Goal: Task Accomplishment & Management: Complete application form

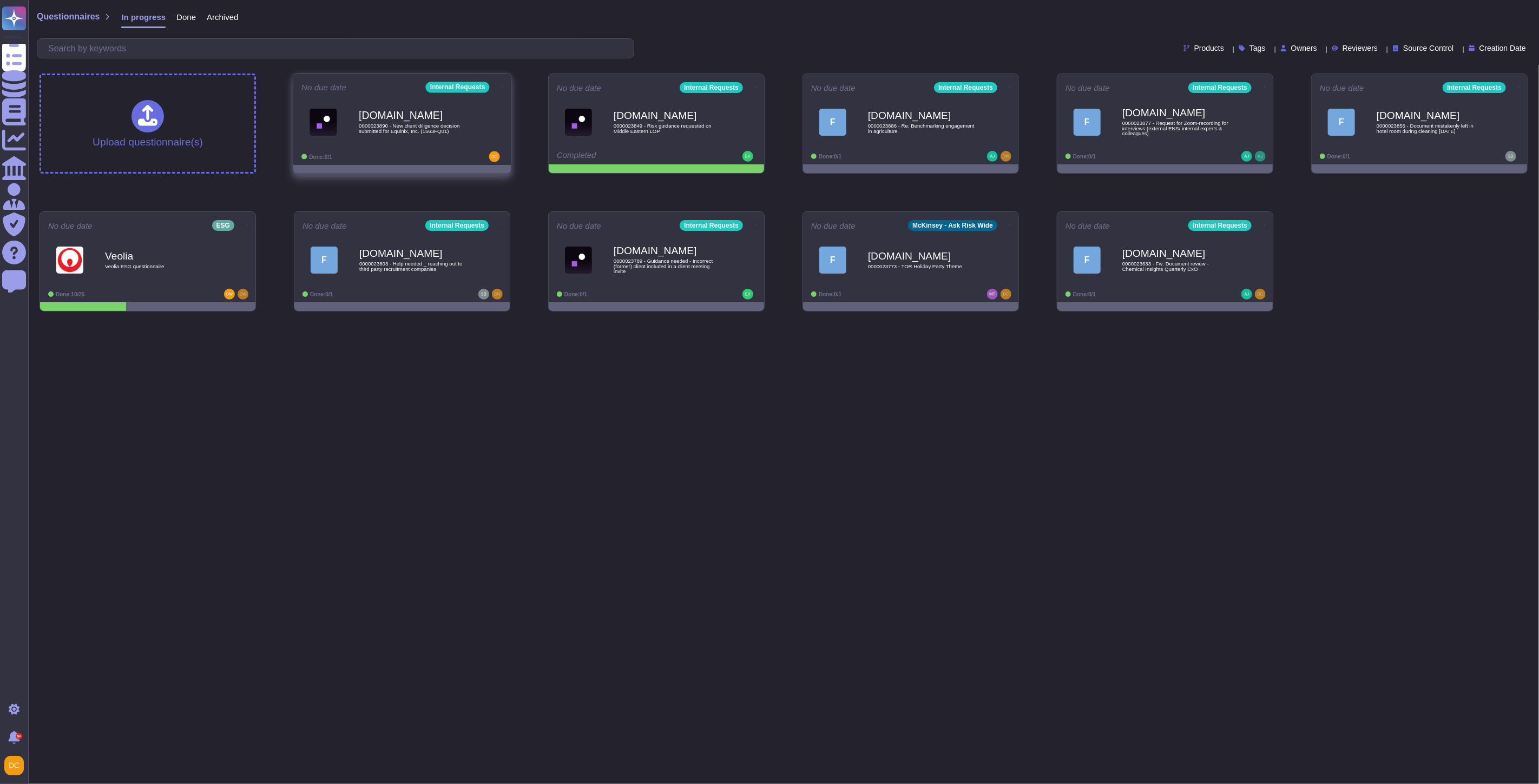
click at [426, 152] on div "Done: 0/1" at bounding box center [368, 157] width 134 height 11
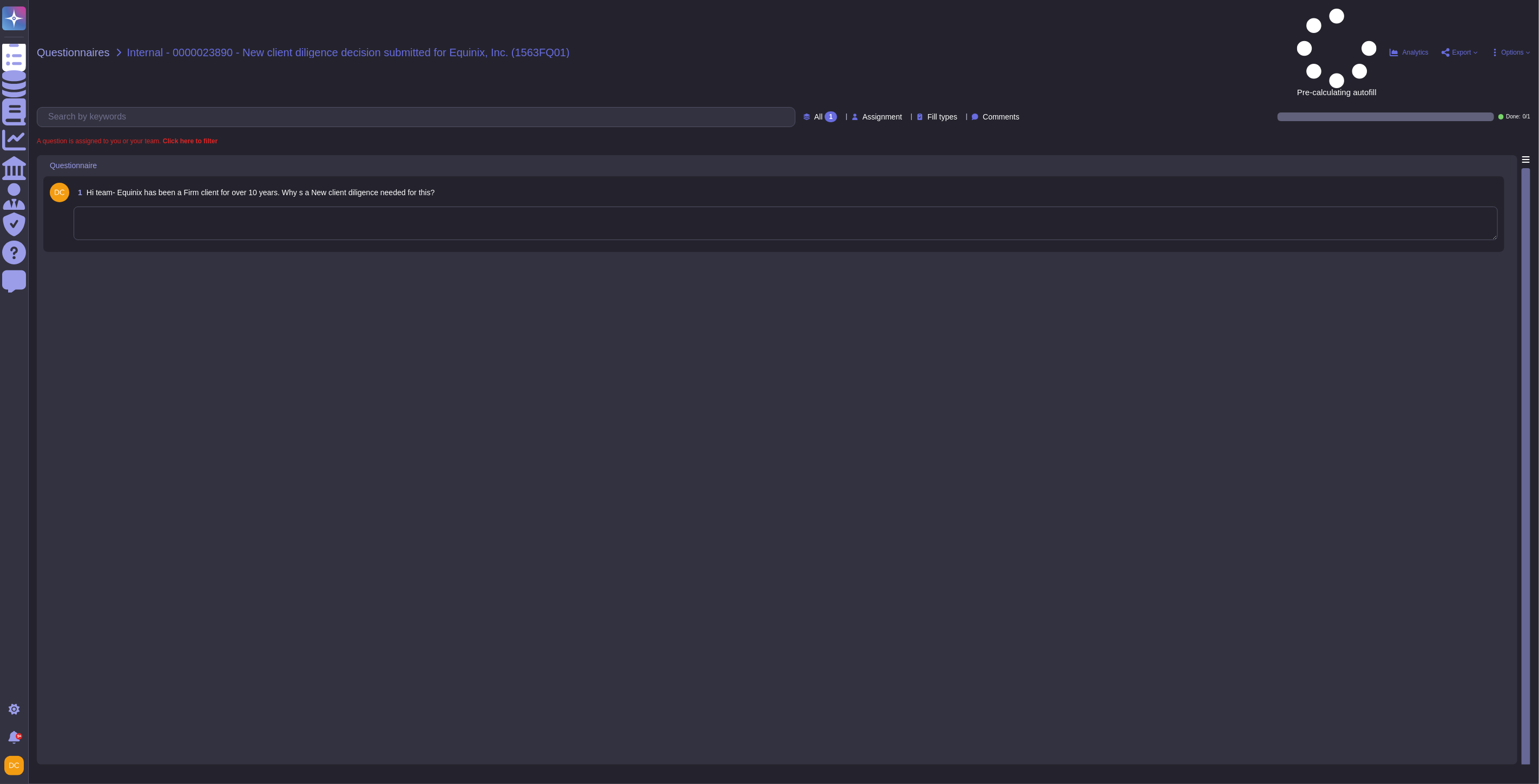
click at [150, 207] on textarea at bounding box center [786, 224] width 1424 height 34
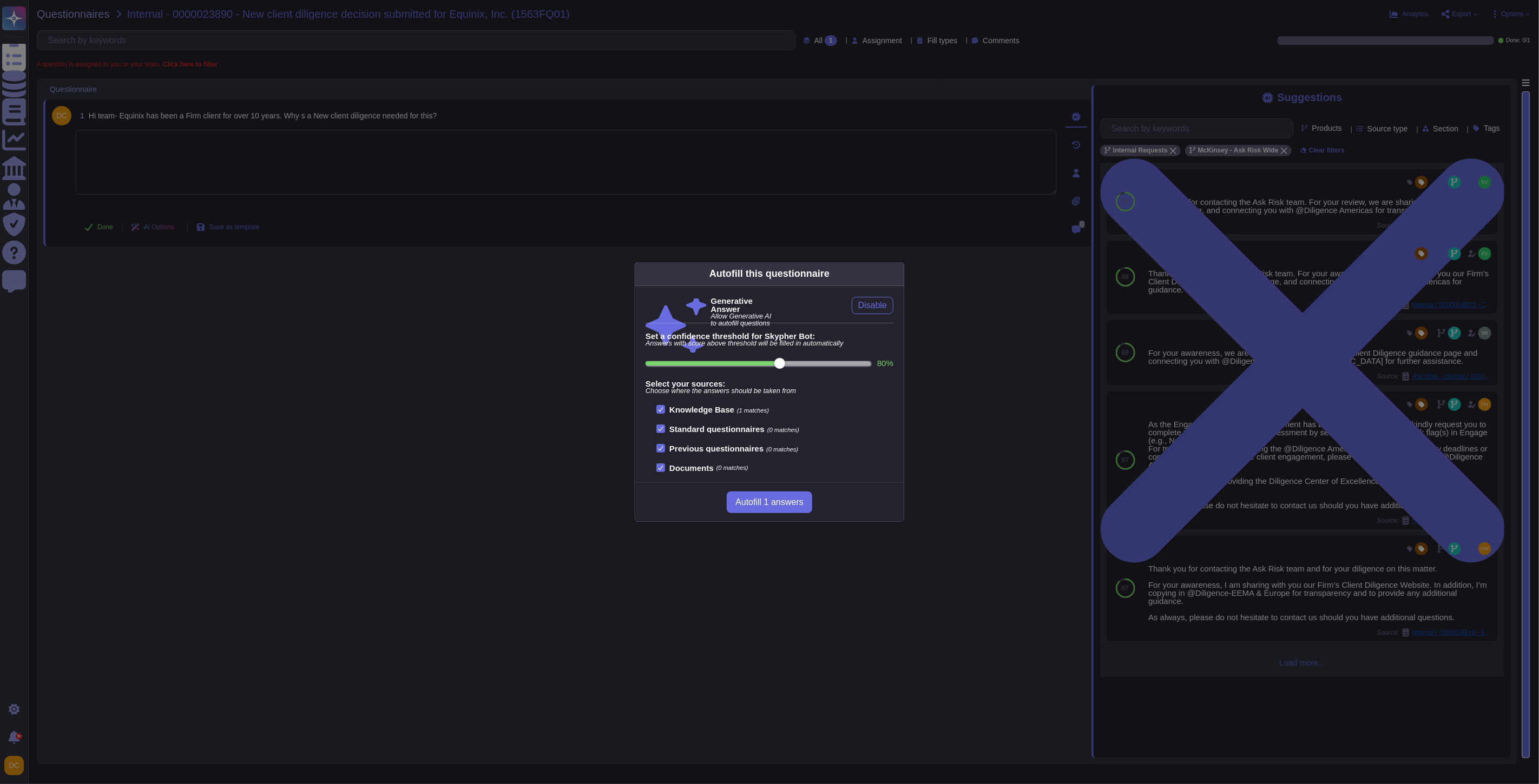
click at [306, 169] on div "Autofill this questionnaire Generative Answer Allow Generative AI to autofill q…" at bounding box center [770, 392] width 1539 height 784
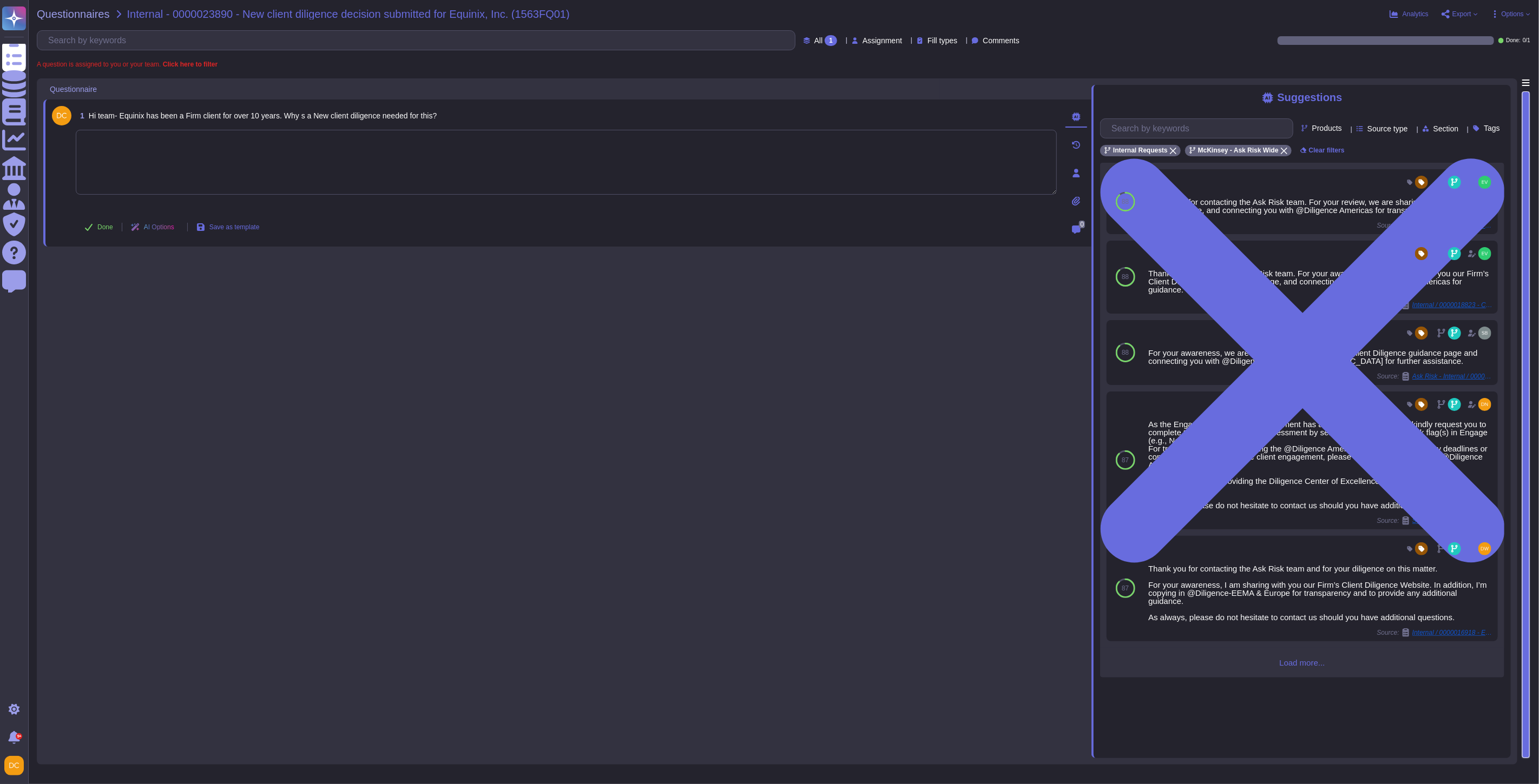
paste textarea "I reviewed the charge code in Engage, and it shows that it is ready to staff. A…"
type textarea "I reviewed the charge code in Engage, and it shows that it is ready to staff. A…"
click at [109, 224] on span "Done" at bounding box center [105, 227] width 15 height 7
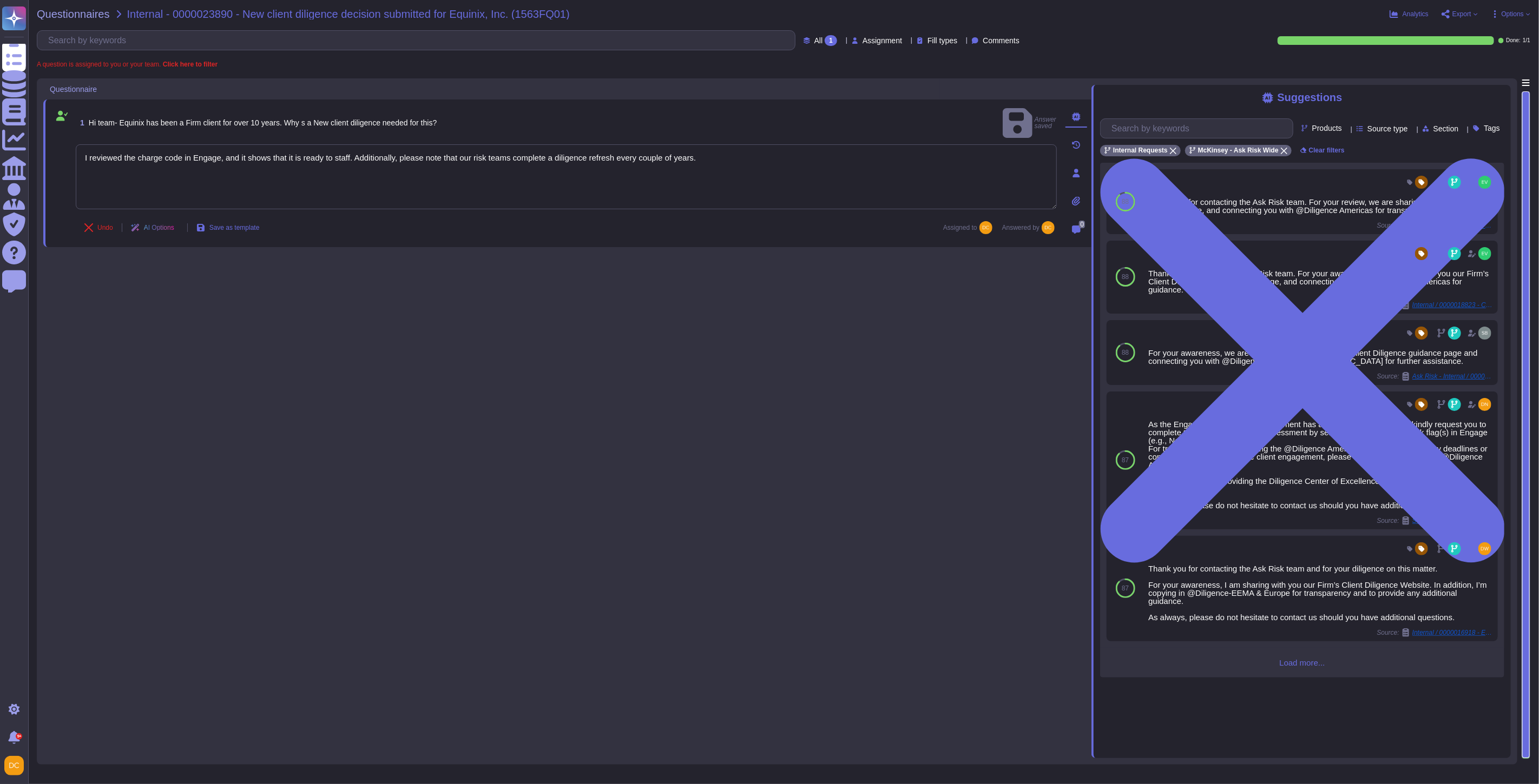
click at [274, 425] on div "1 Hi team- Equinix has been a Firm client for over 10 years. Why s a New client…" at bounding box center [567, 418] width 1048 height 680
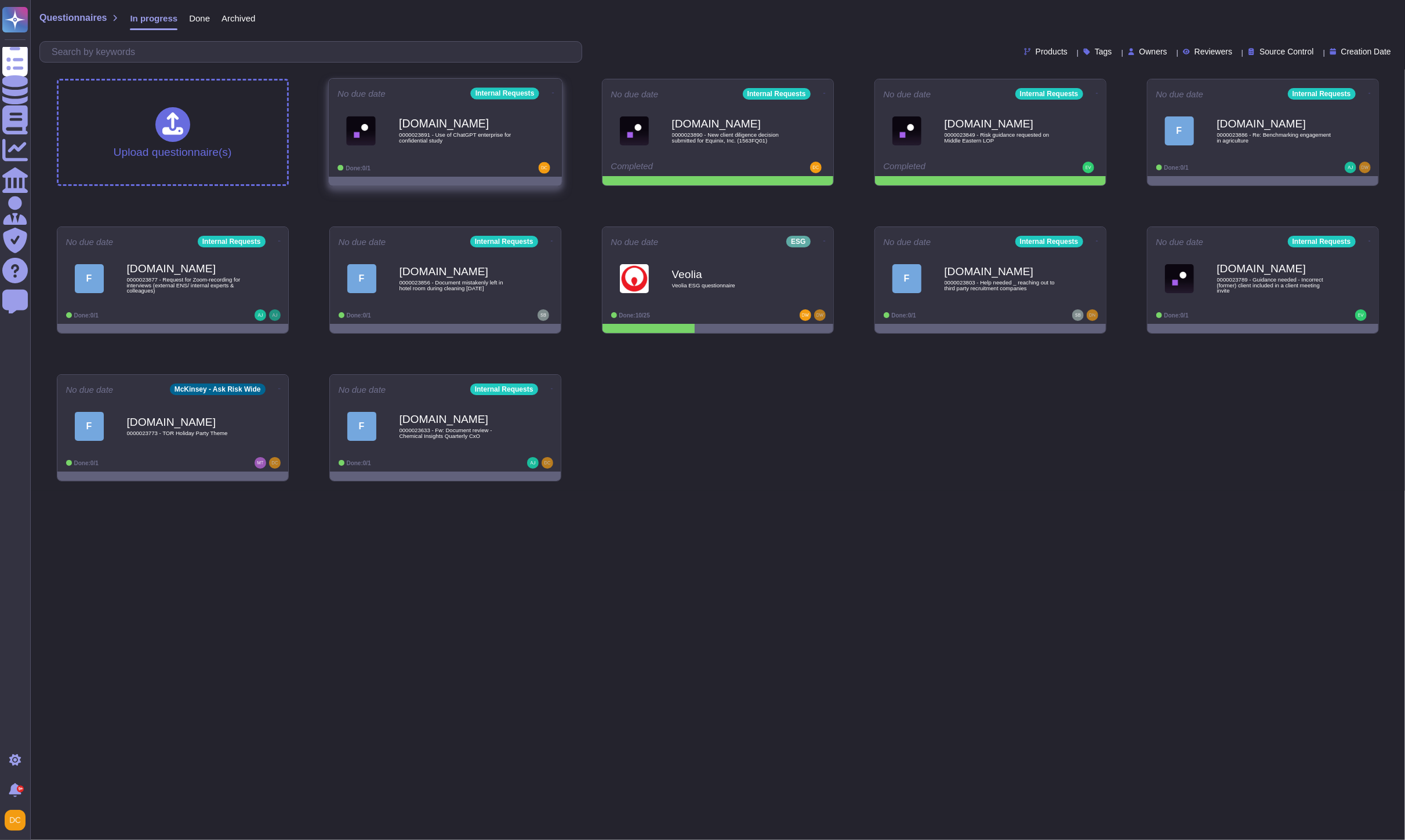
click at [467, 150] on div "[DOMAIN_NAME] 0000023891 - Use of ChatGPT enterprise for confidential study" at bounding box center [457, 131] width 117 height 47
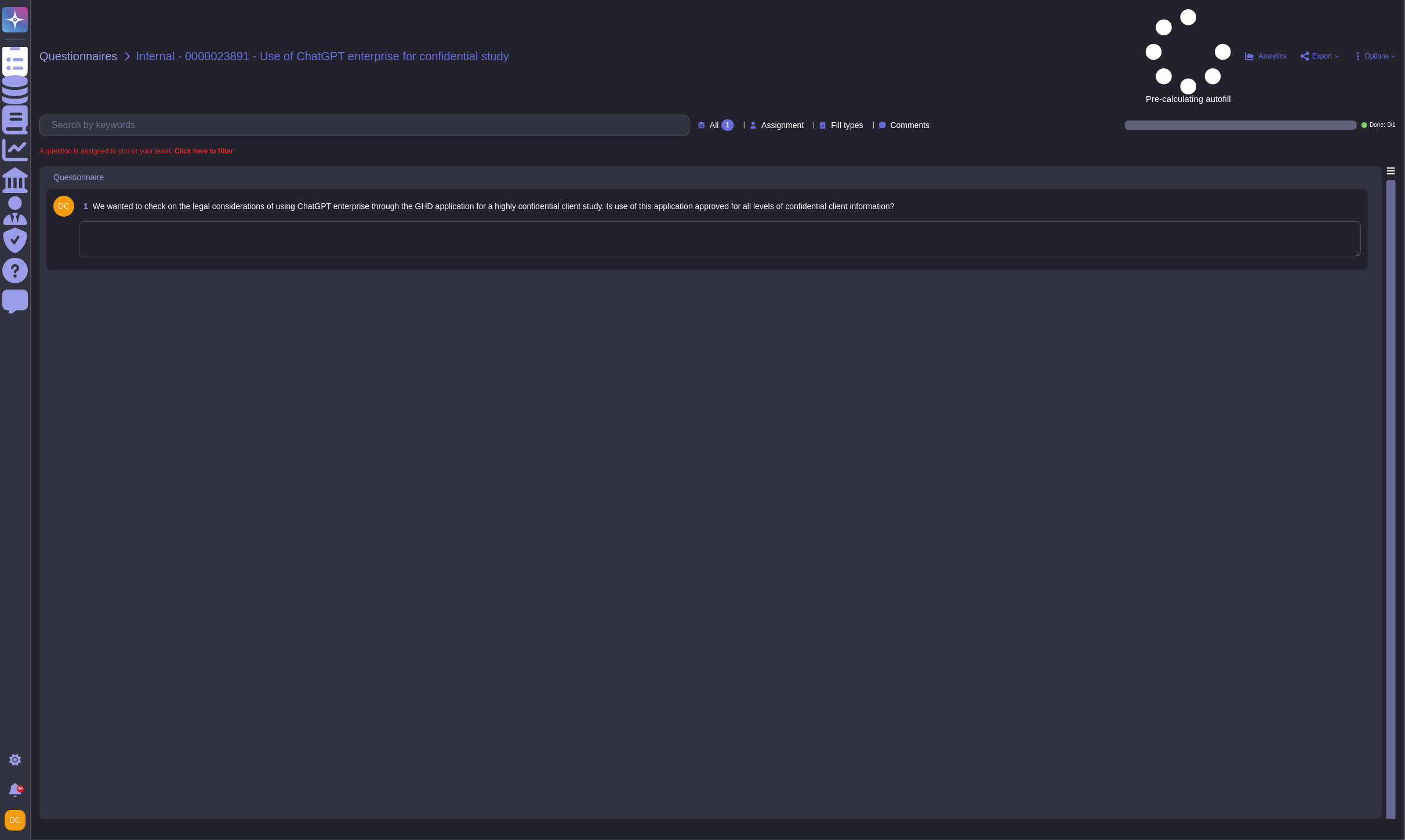
click at [384, 222] on textarea at bounding box center [720, 240] width 1282 height 36
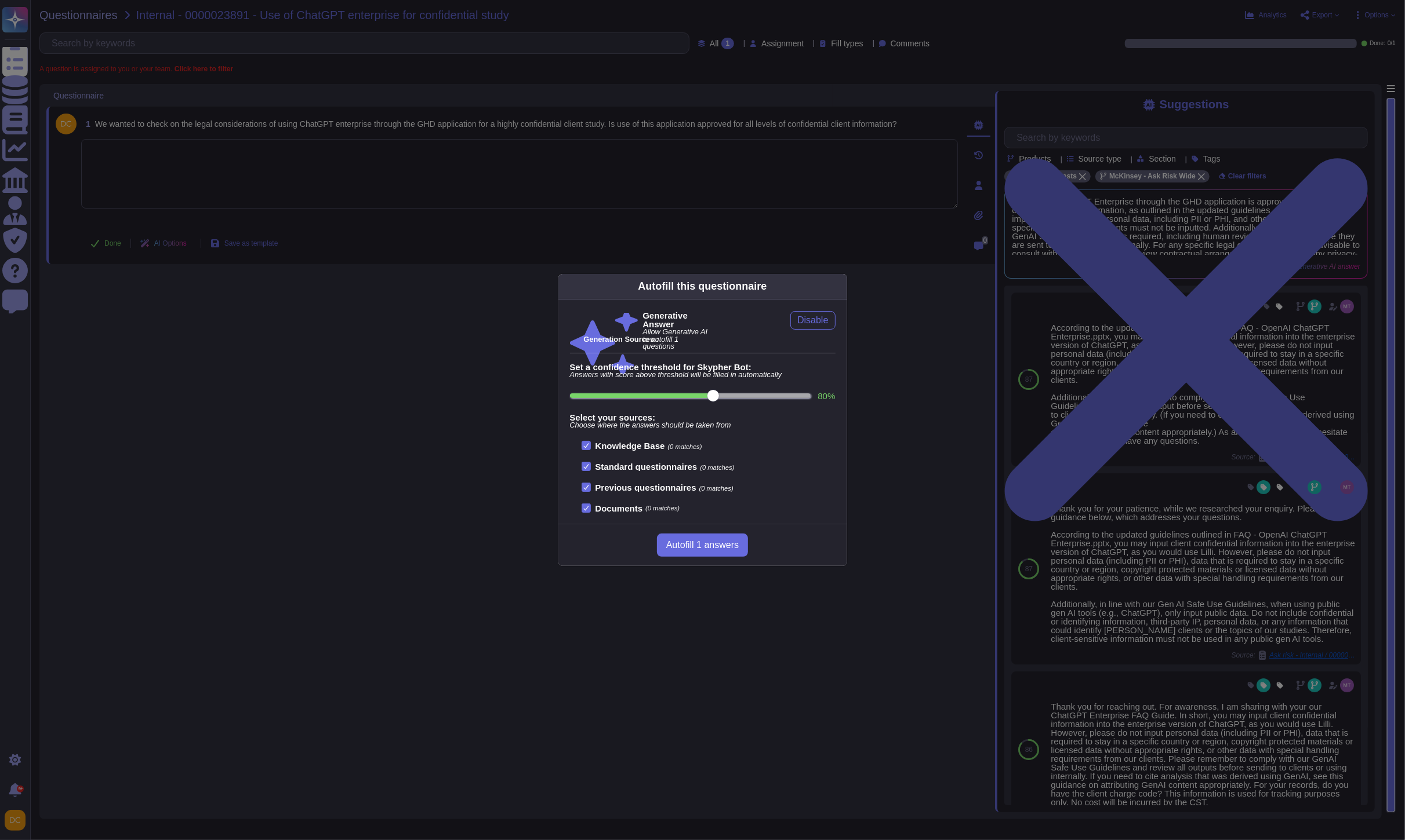
click at [1056, 368] on div "Autofill this questionnaire Generative Answer Allow Generative AI to autofill 1…" at bounding box center [702, 420] width 1405 height 840
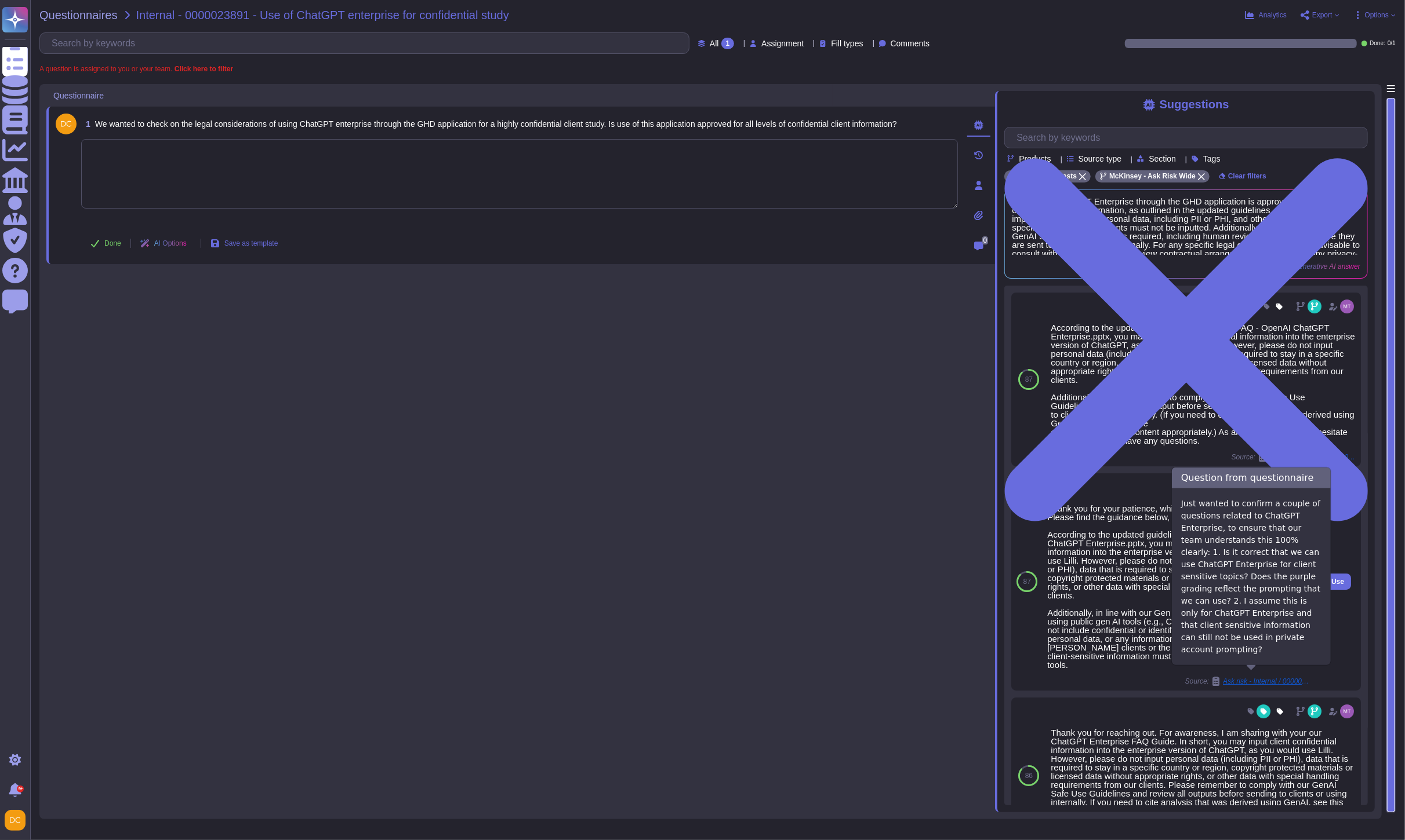
click at [1269, 677] on div "Ask risk - Internal / 0000021230 - ChatGPT Enterprise" at bounding box center [1261, 682] width 99 height 9
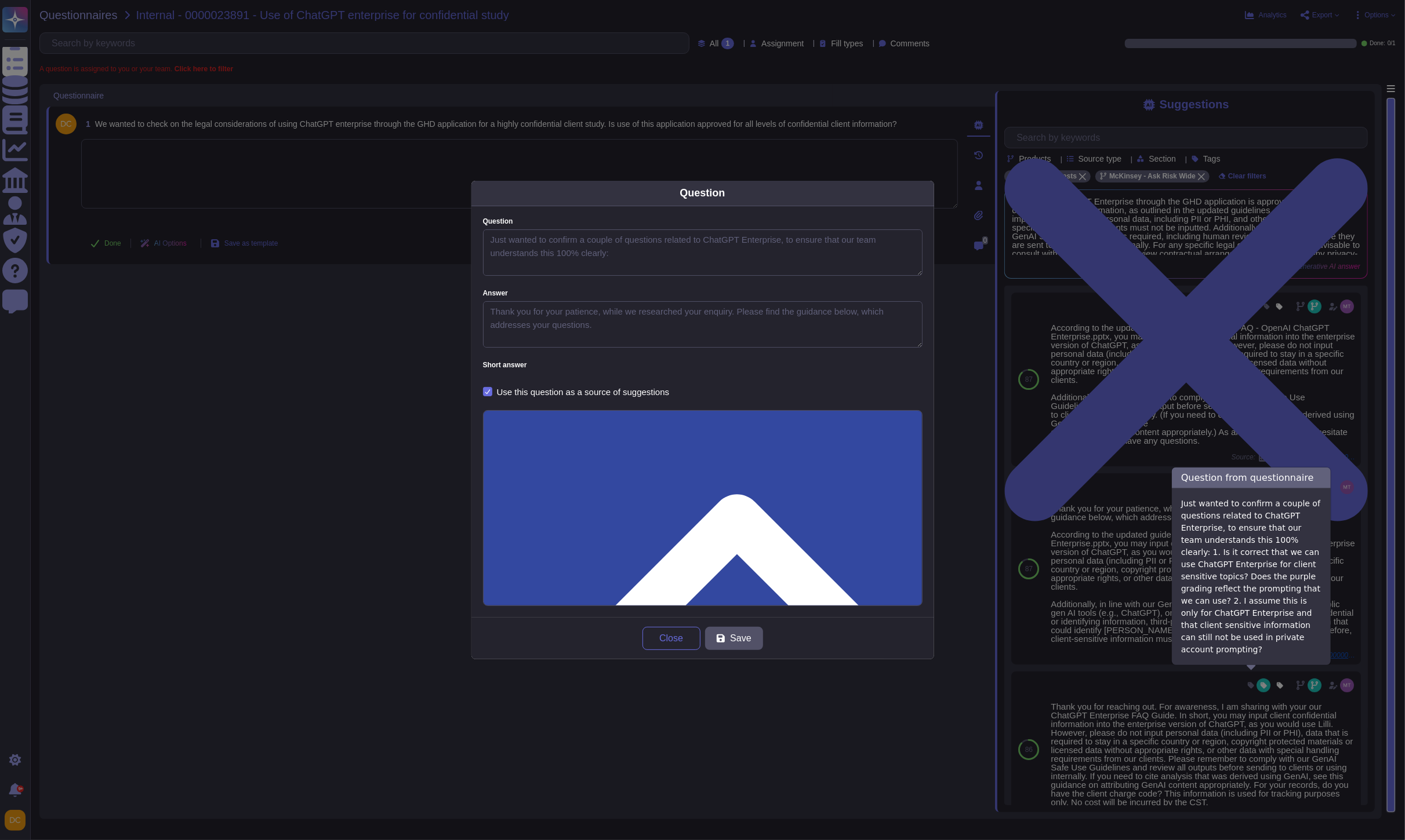
type textarea "Just wanted to confirm a couple of questions related to ChatGPT Enterprise, to …"
type textarea "Thank you for your patience, while we researched your enquiry. Please find the …"
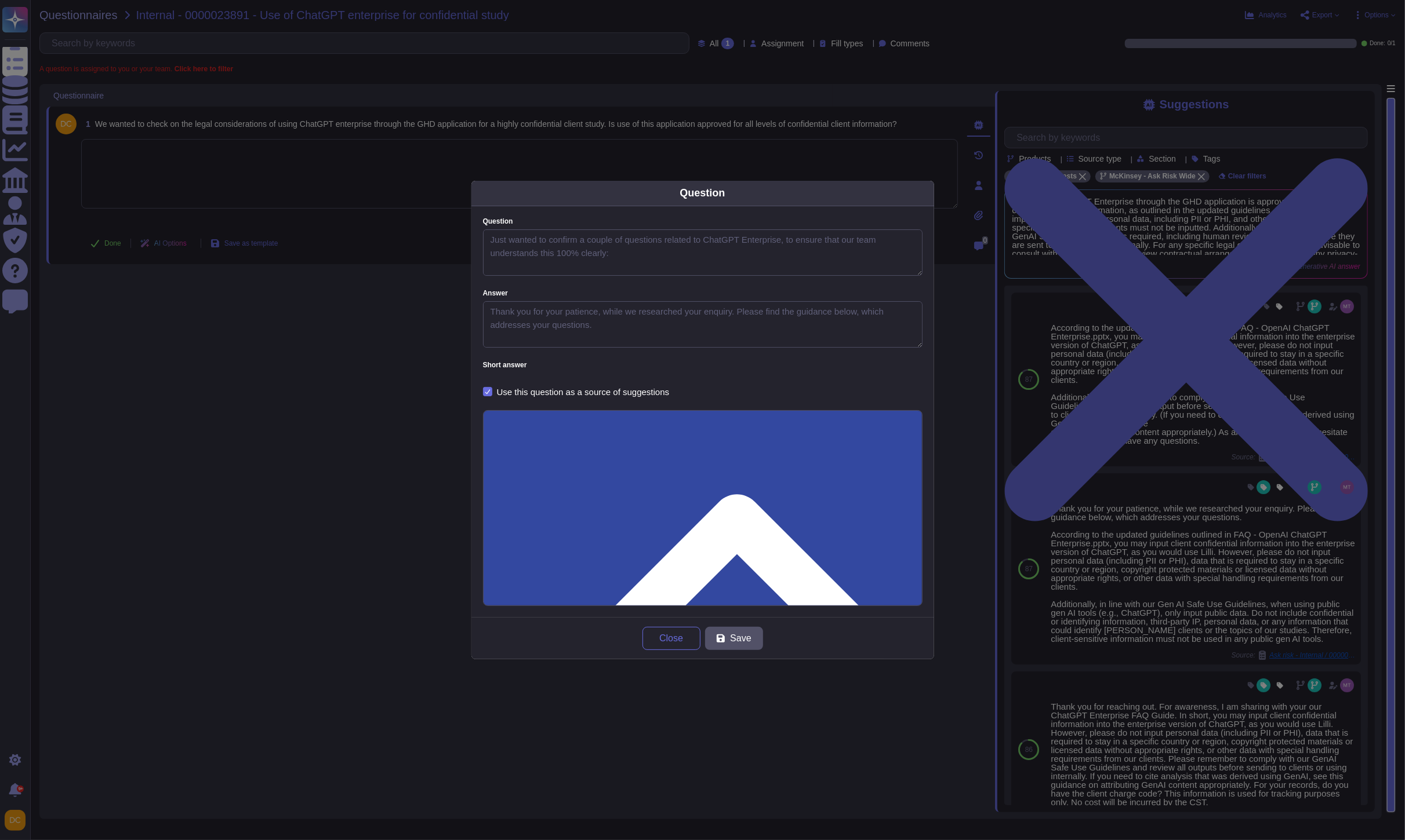
click at [1132, 549] on div "Question Question Just wanted to confirm a couple of questions related to ChatG…" at bounding box center [702, 420] width 1405 height 840
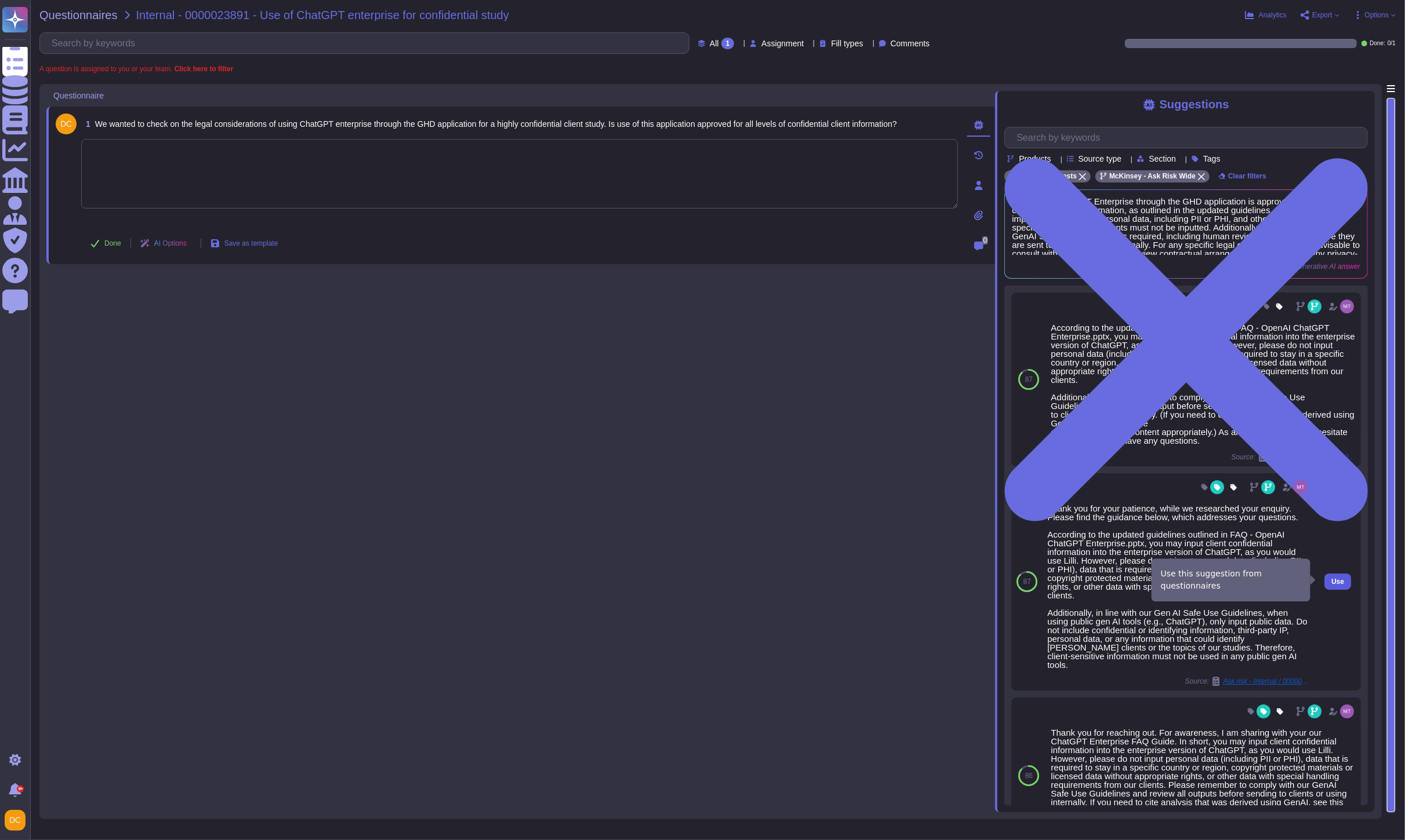
click at [1334, 581] on button "Use" at bounding box center [1338, 581] width 27 height 16
type textarea "Thank you for your patience, while we researched your enquiry. Please find the …"
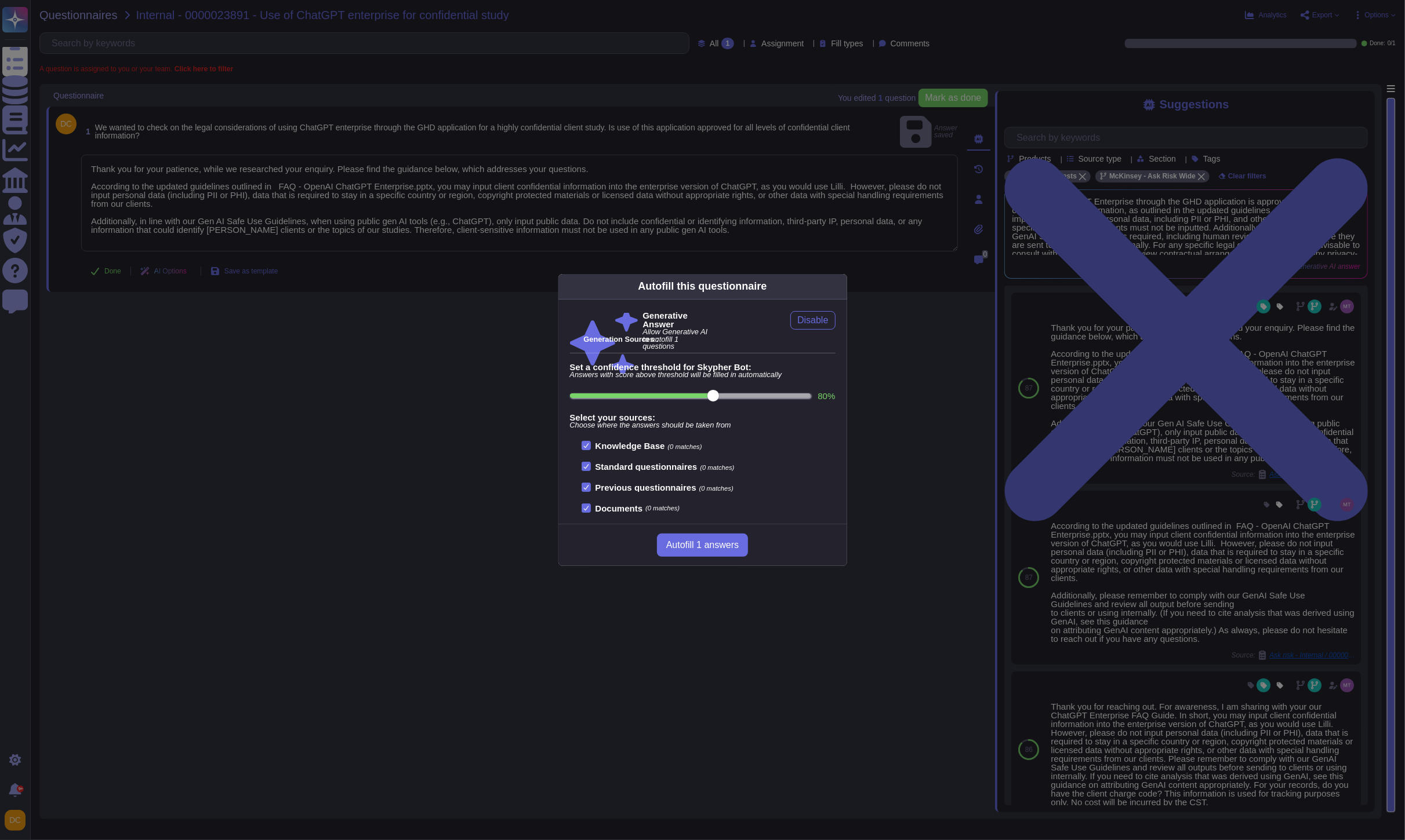
click at [412, 478] on div "Autofill this questionnaire Generative Answer Allow Generative AI to autofill 1…" at bounding box center [702, 420] width 1405 height 840
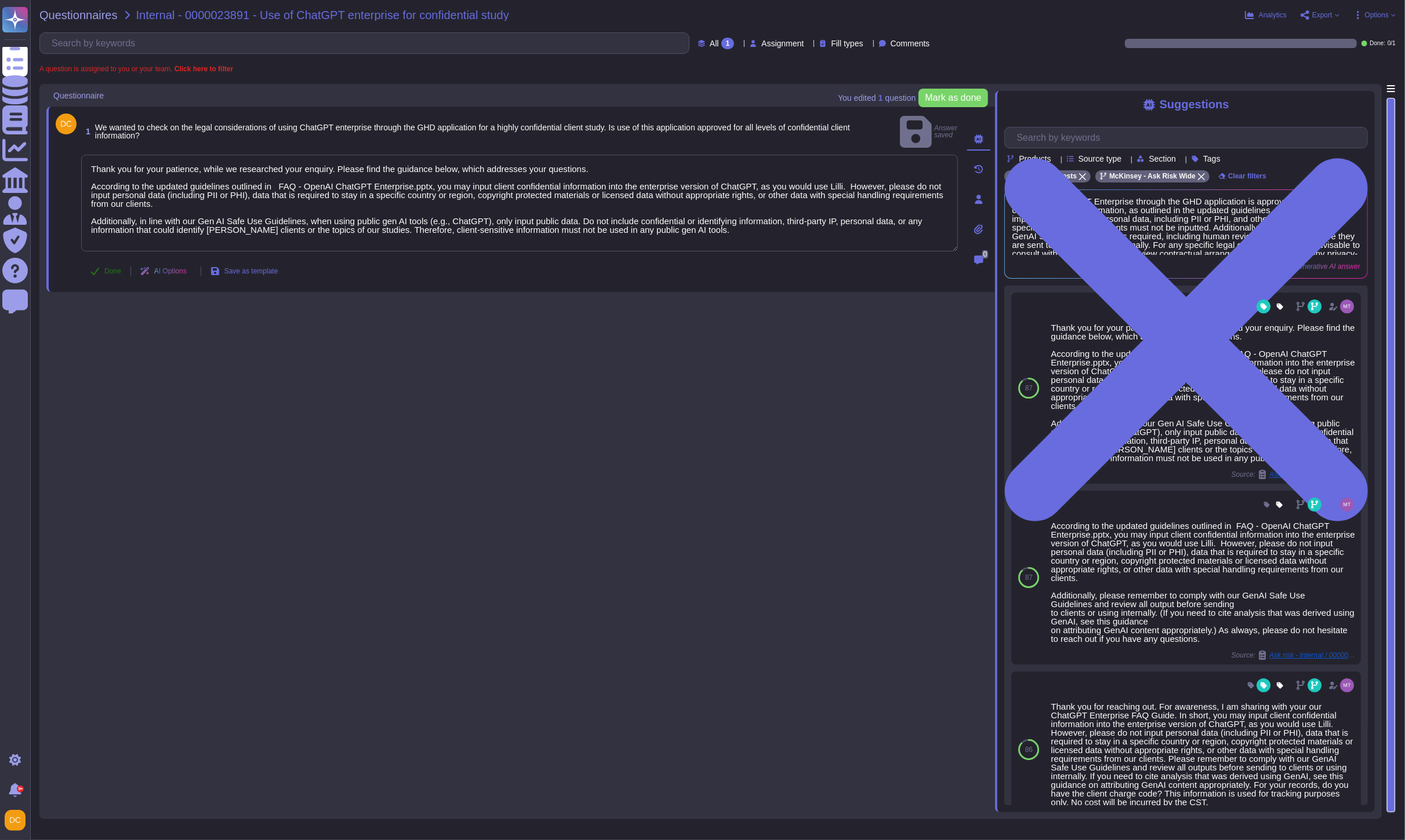
click at [107, 268] on span "Done" at bounding box center [112, 271] width 16 height 7
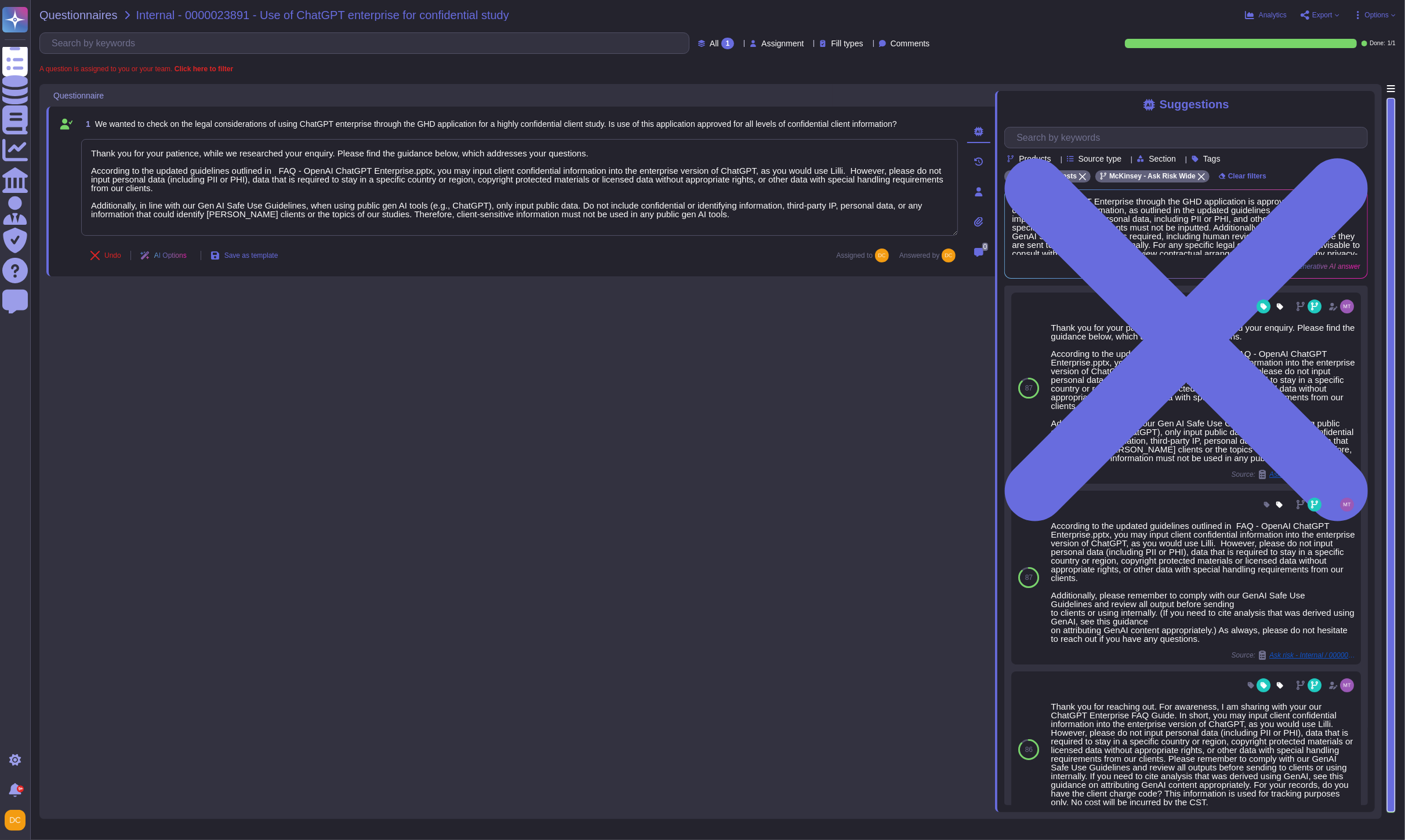
click at [212, 13] on span "Internal - 0000023891 - Use of ChatGPT enterprise for confidential study" at bounding box center [323, 15] width 373 height 12
click at [212, 13] on span "Internal - 0000023891 - Use of ChatGPT enterprise for confidential study" at bounding box center [323, 15] width 373 height 12
copy span "0000023891"
click at [221, 8] on div "Questionnaires Internal - 0000023891 - Use of ChatGPT enterprise for confidenti…" at bounding box center [717, 420] width 1375 height 840
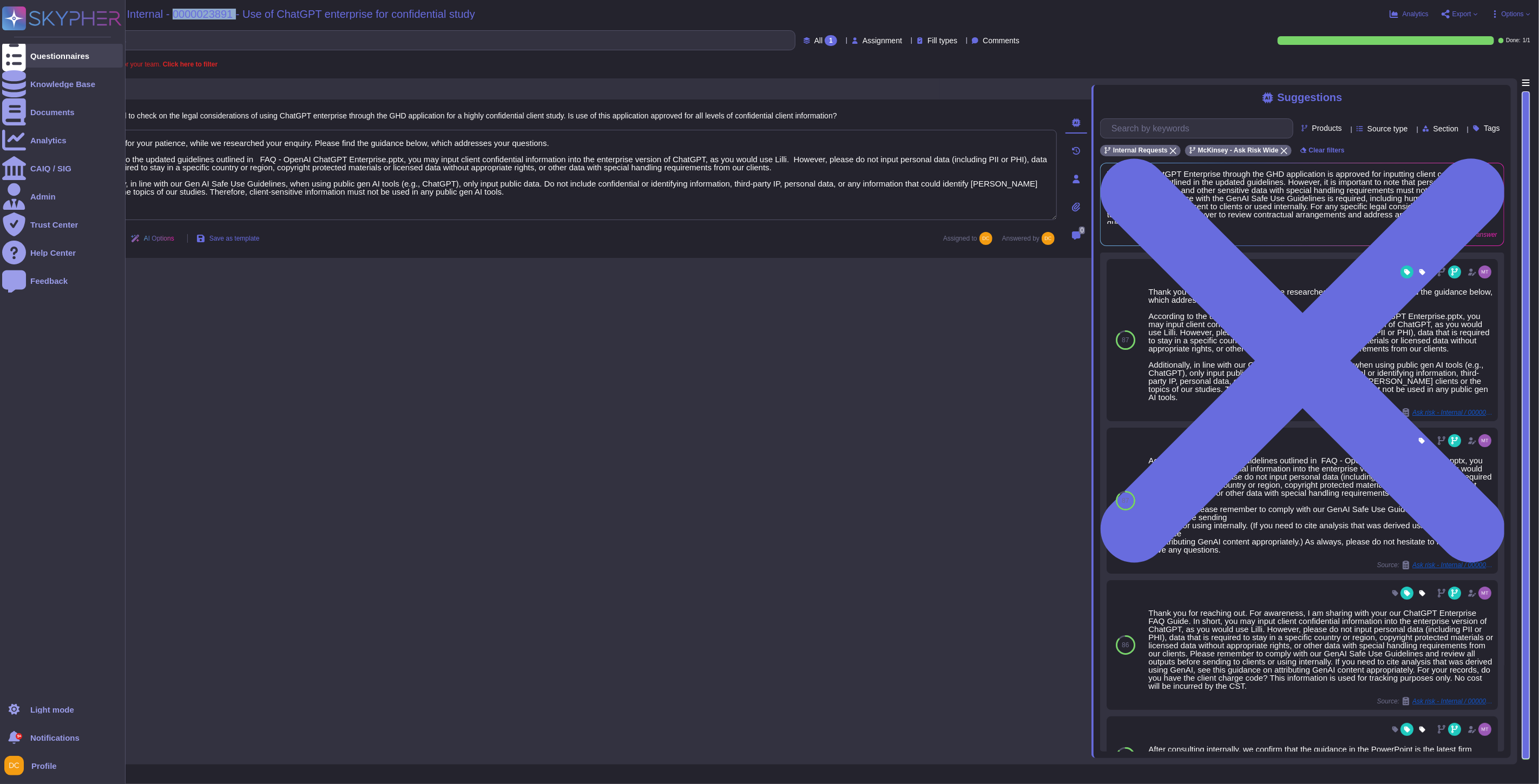
click at [16, 54] on icon at bounding box center [14, 56] width 24 height 32
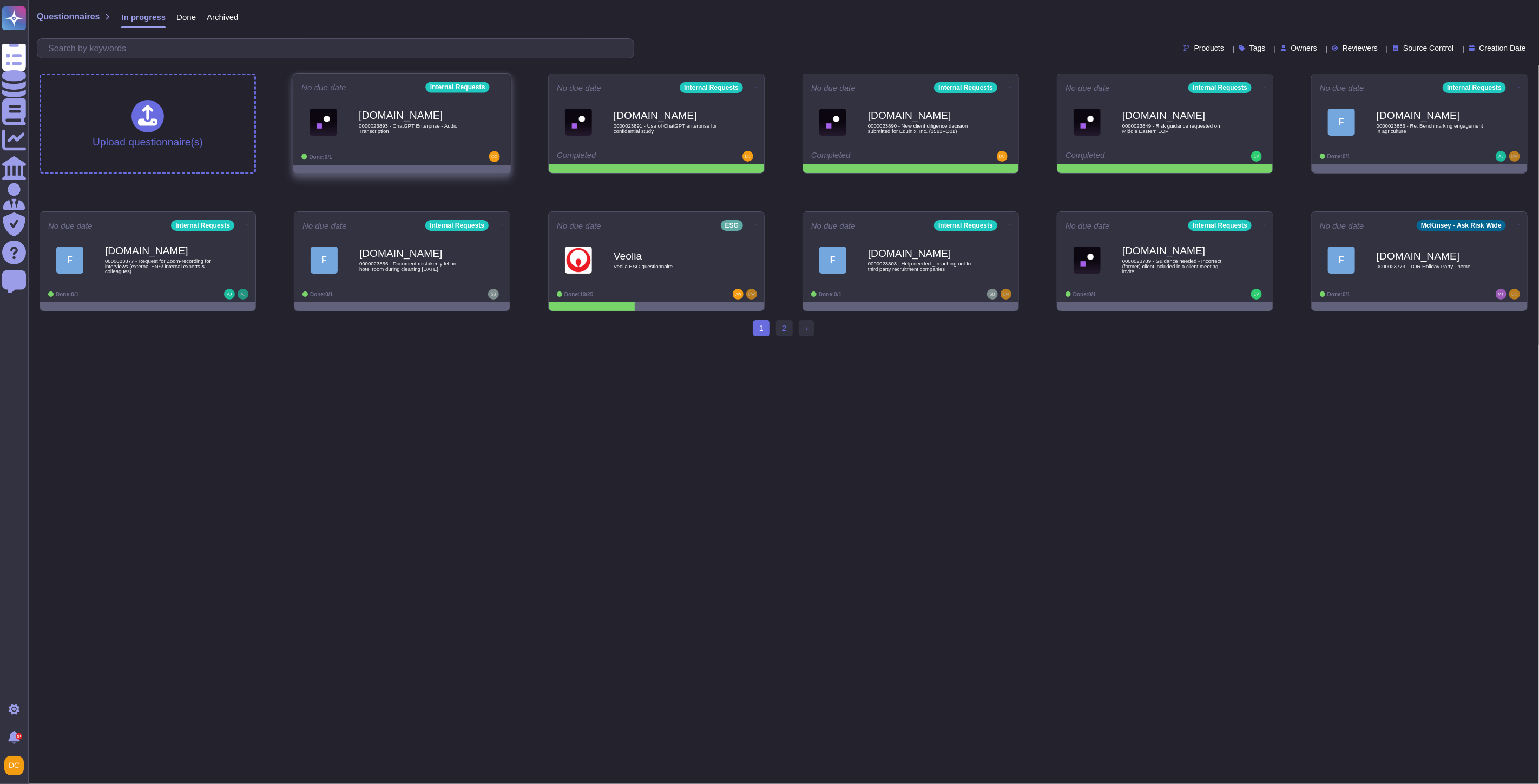
click at [358, 155] on div "Done: 0/1" at bounding box center [368, 157] width 134 height 11
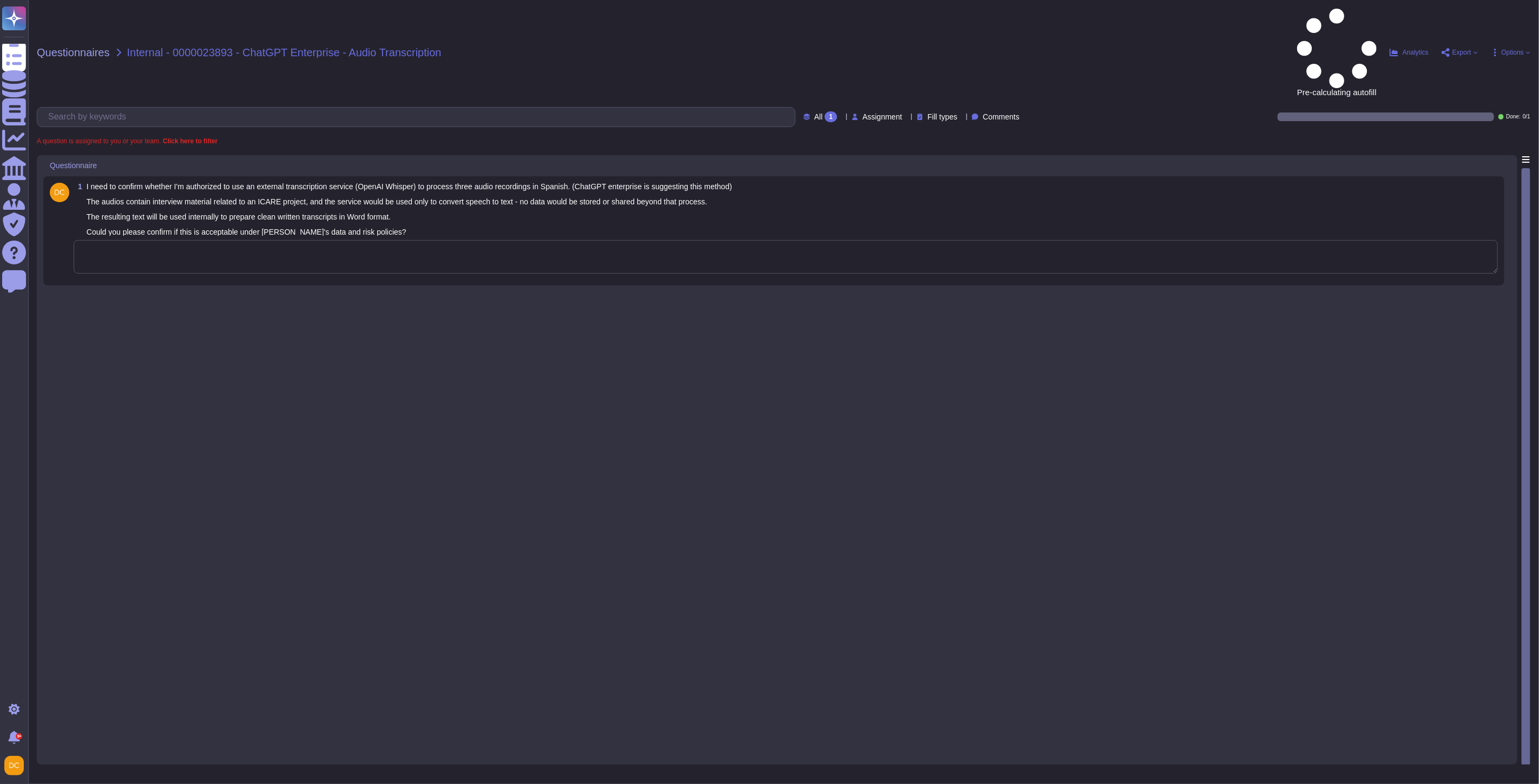
click at [230, 240] on textarea at bounding box center [786, 257] width 1424 height 34
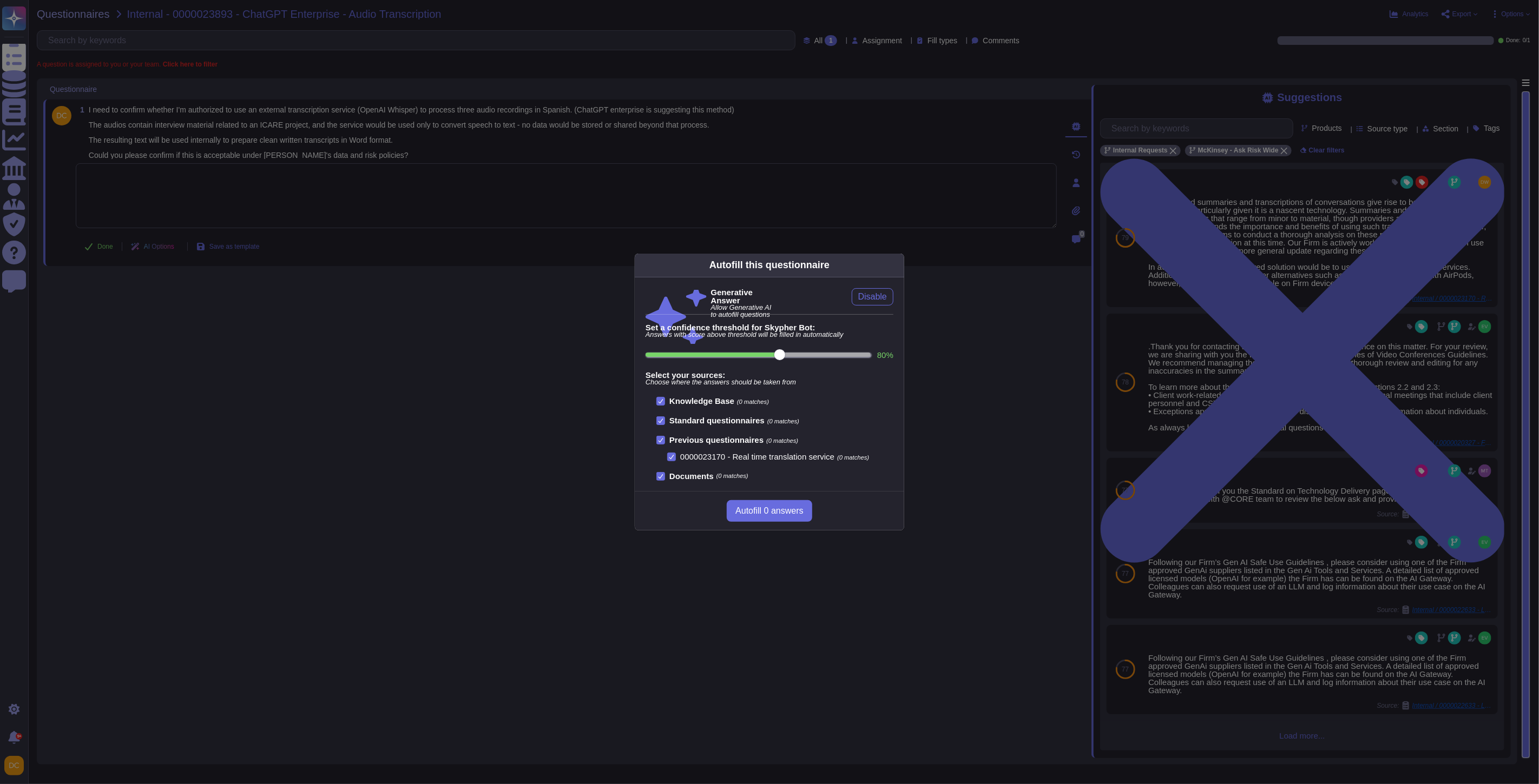
click at [1269, 262] on div "Autofill this questionnaire Generative Answer Allow Generative AI to autofill q…" at bounding box center [770, 392] width 1539 height 784
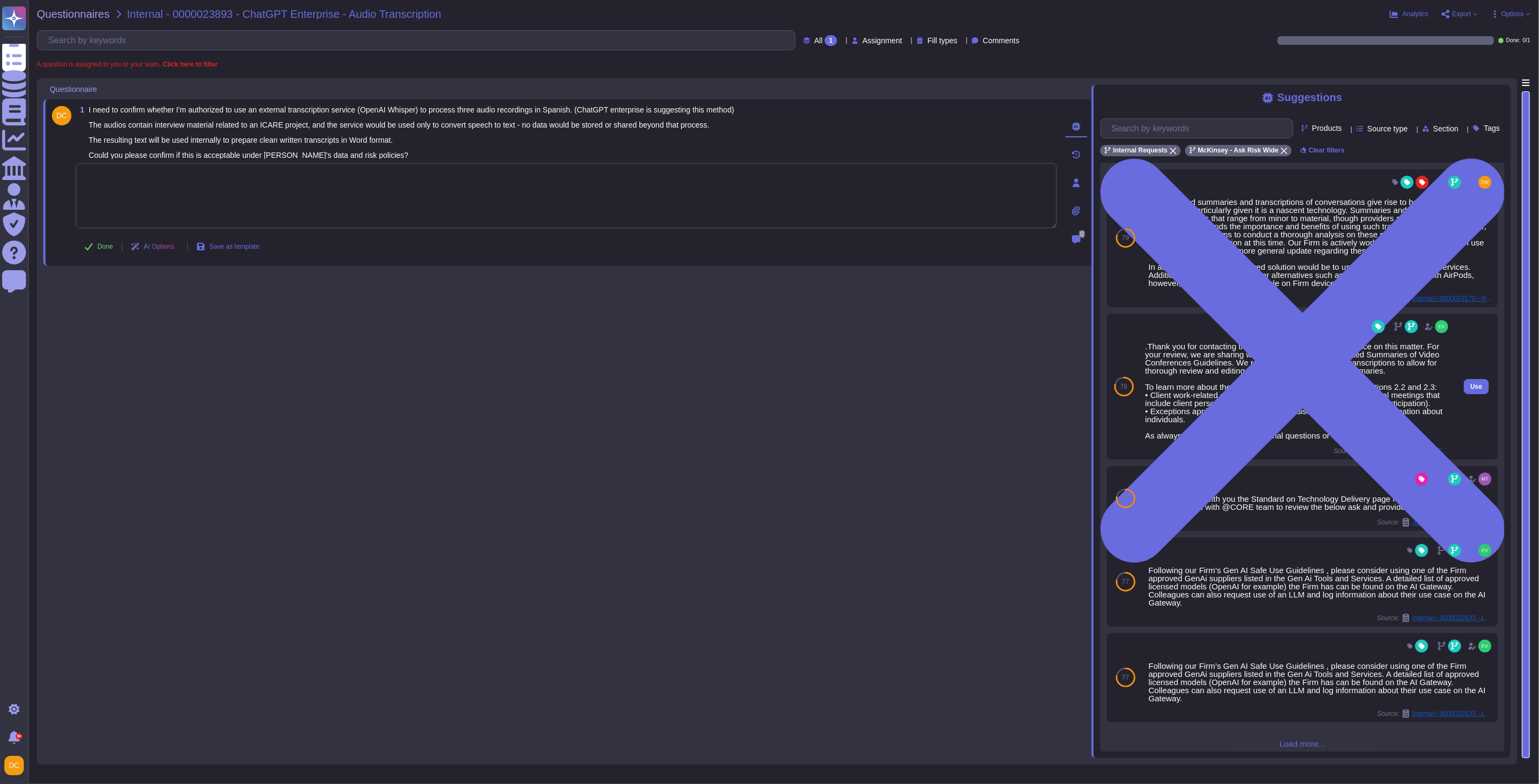
scroll to position [10, 0]
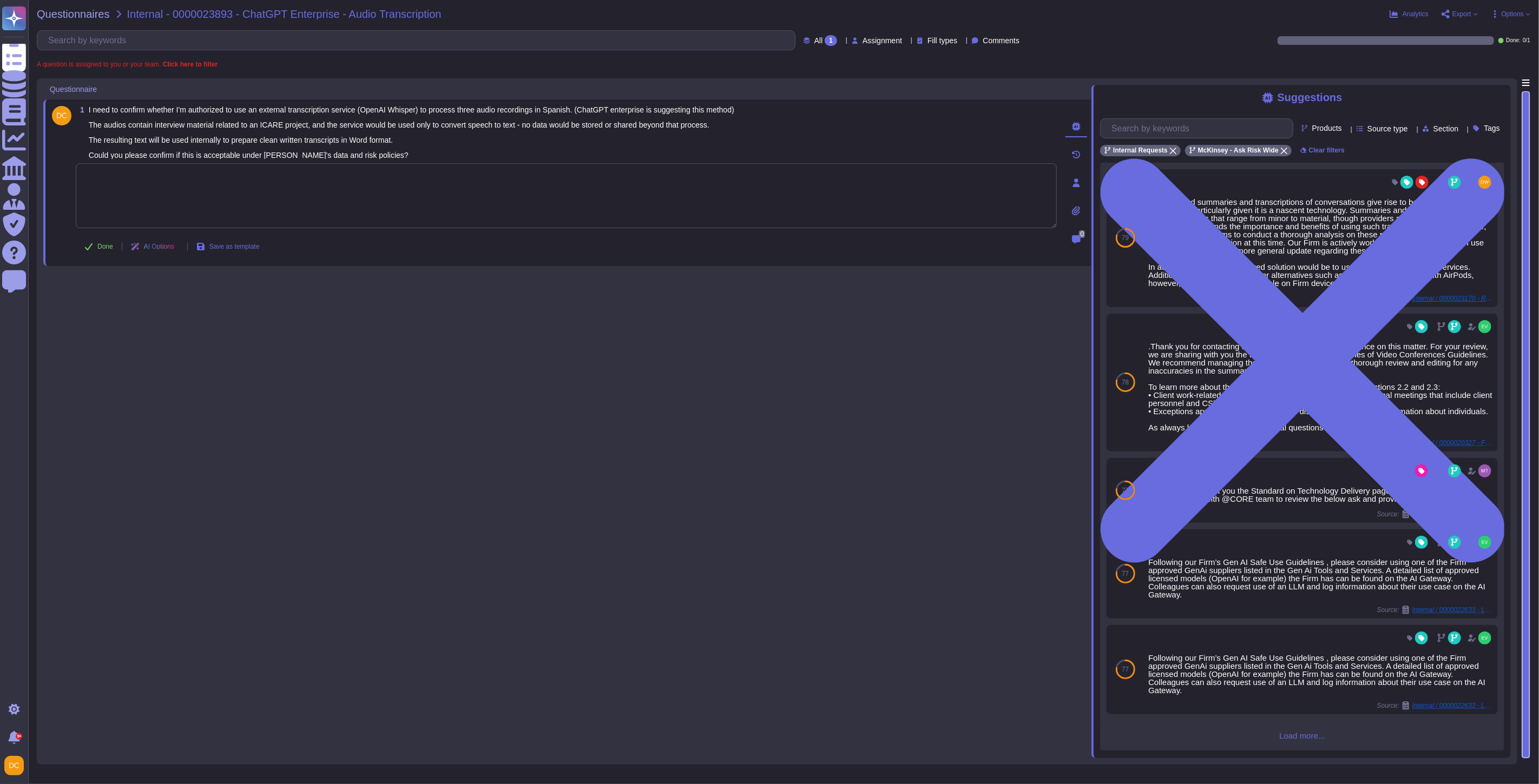
click at [1290, 738] on span "Load more..." at bounding box center [1302, 736] width 404 height 8
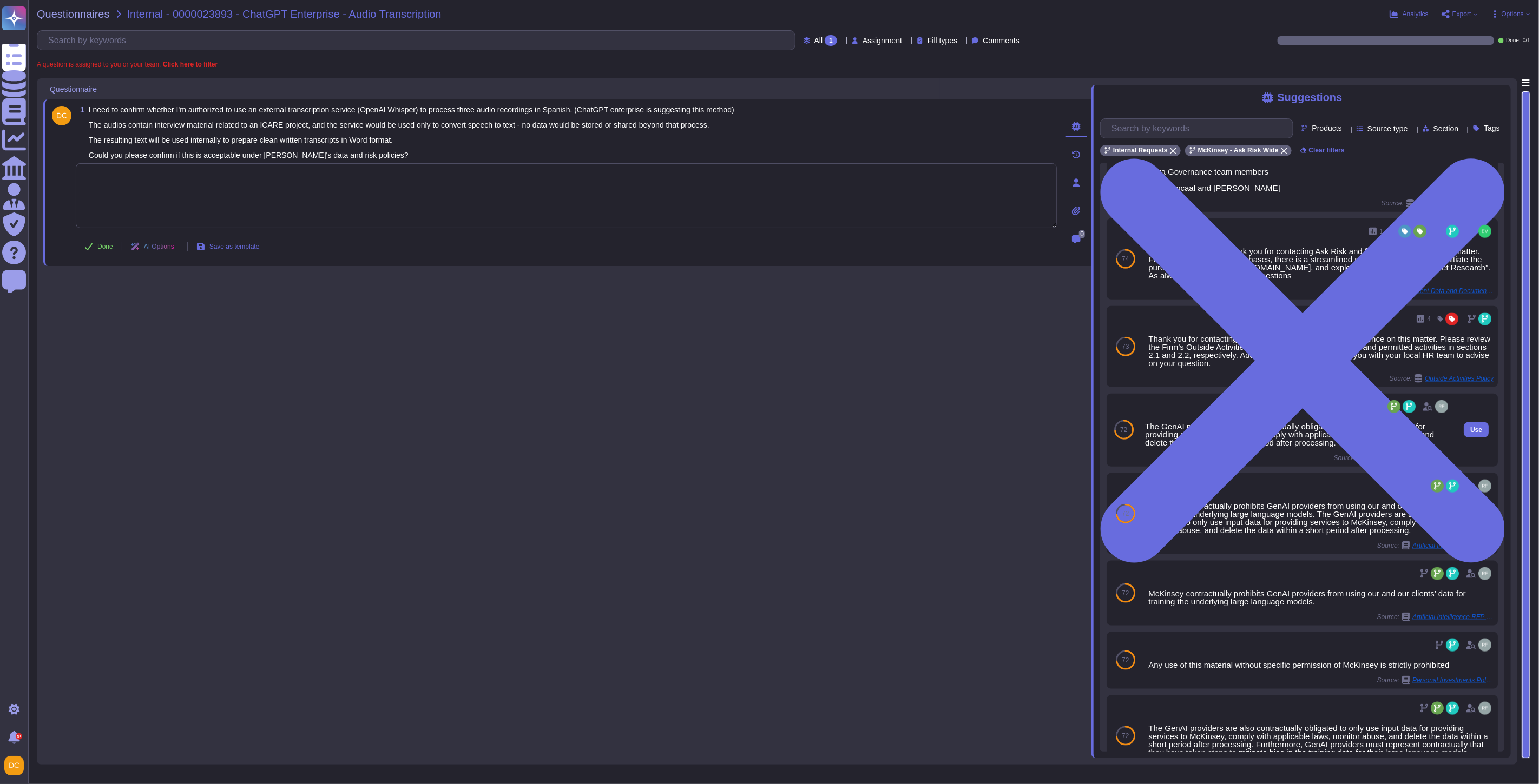
scroll to position [986, 0]
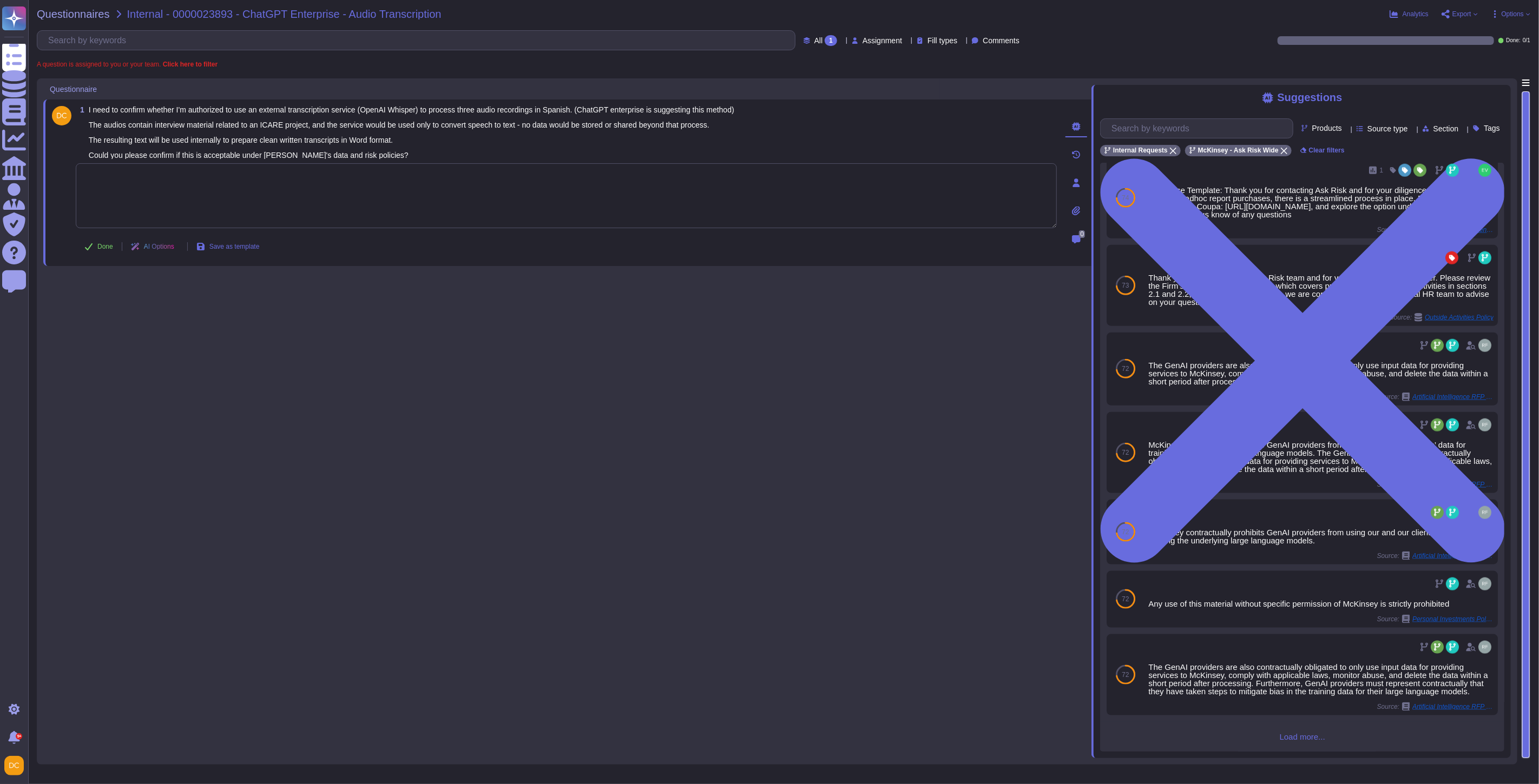
click at [1287, 739] on span "Load more..." at bounding box center [1302, 736] width 404 height 8
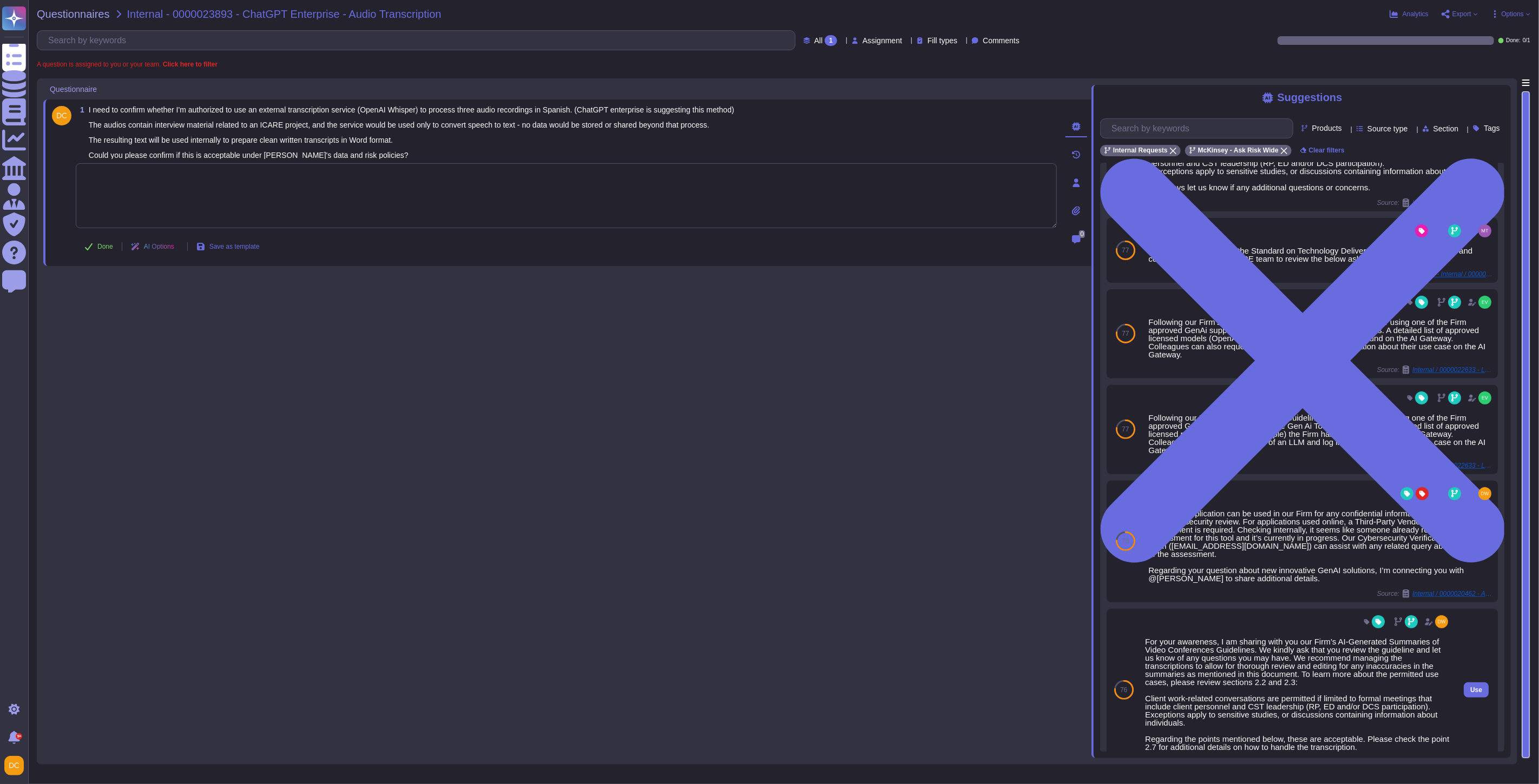
scroll to position [301, 0]
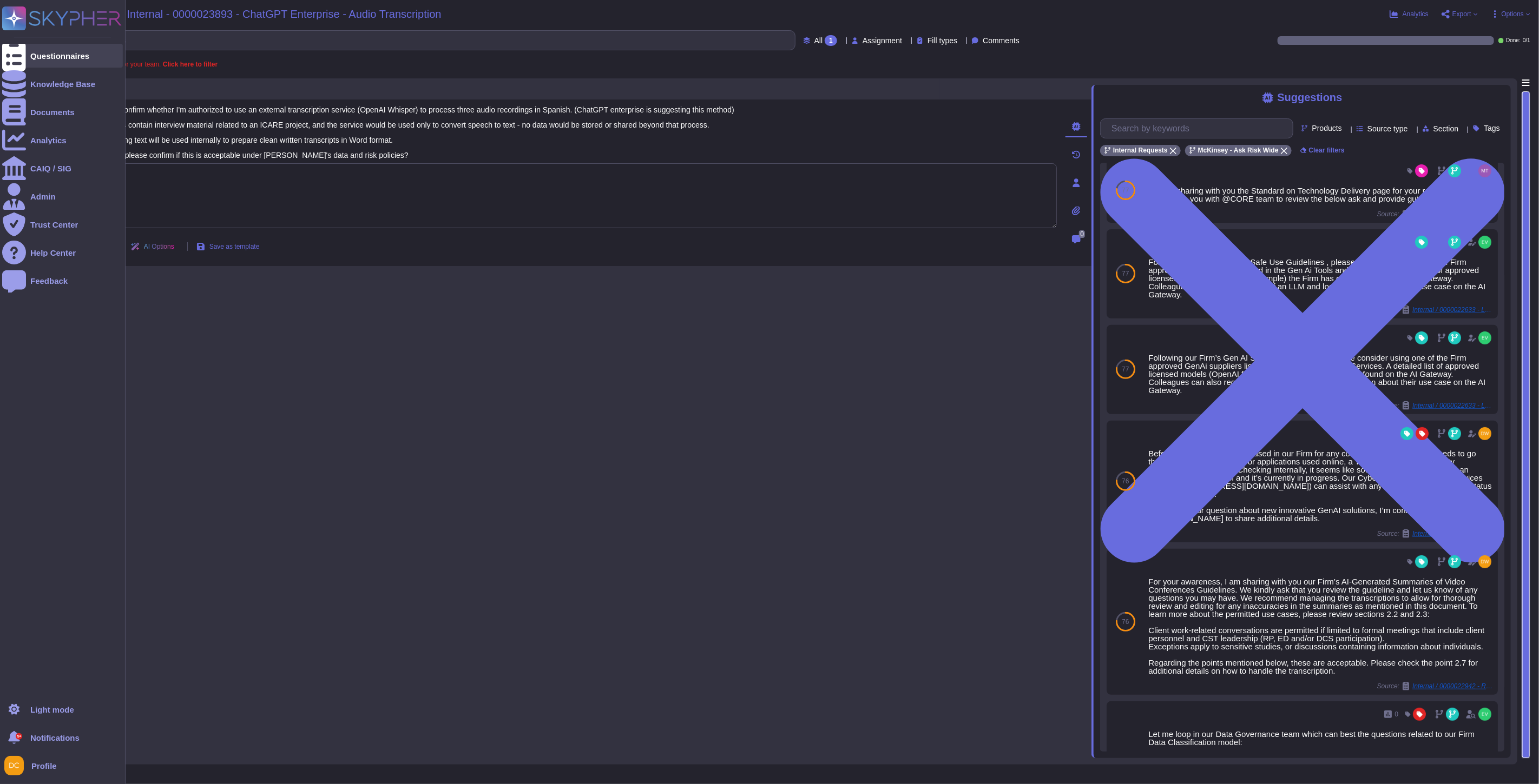
click at [39, 61] on div "Questionnaires" at bounding box center [62, 56] width 121 height 24
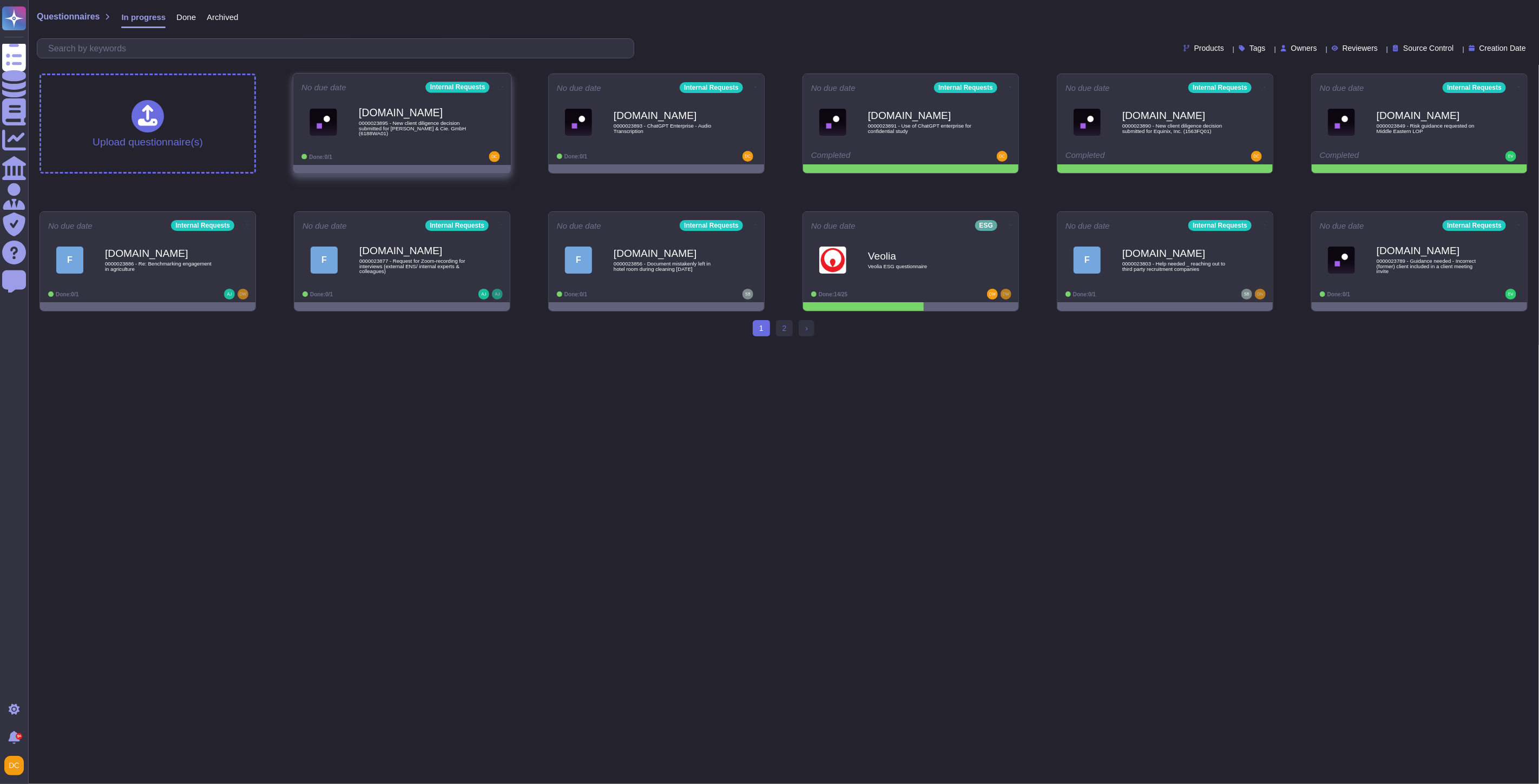
click at [440, 143] on div "Force.com 0000023895 - New client diligence decision submitted for Franz Haniel…" at bounding box center [413, 122] width 109 height 44
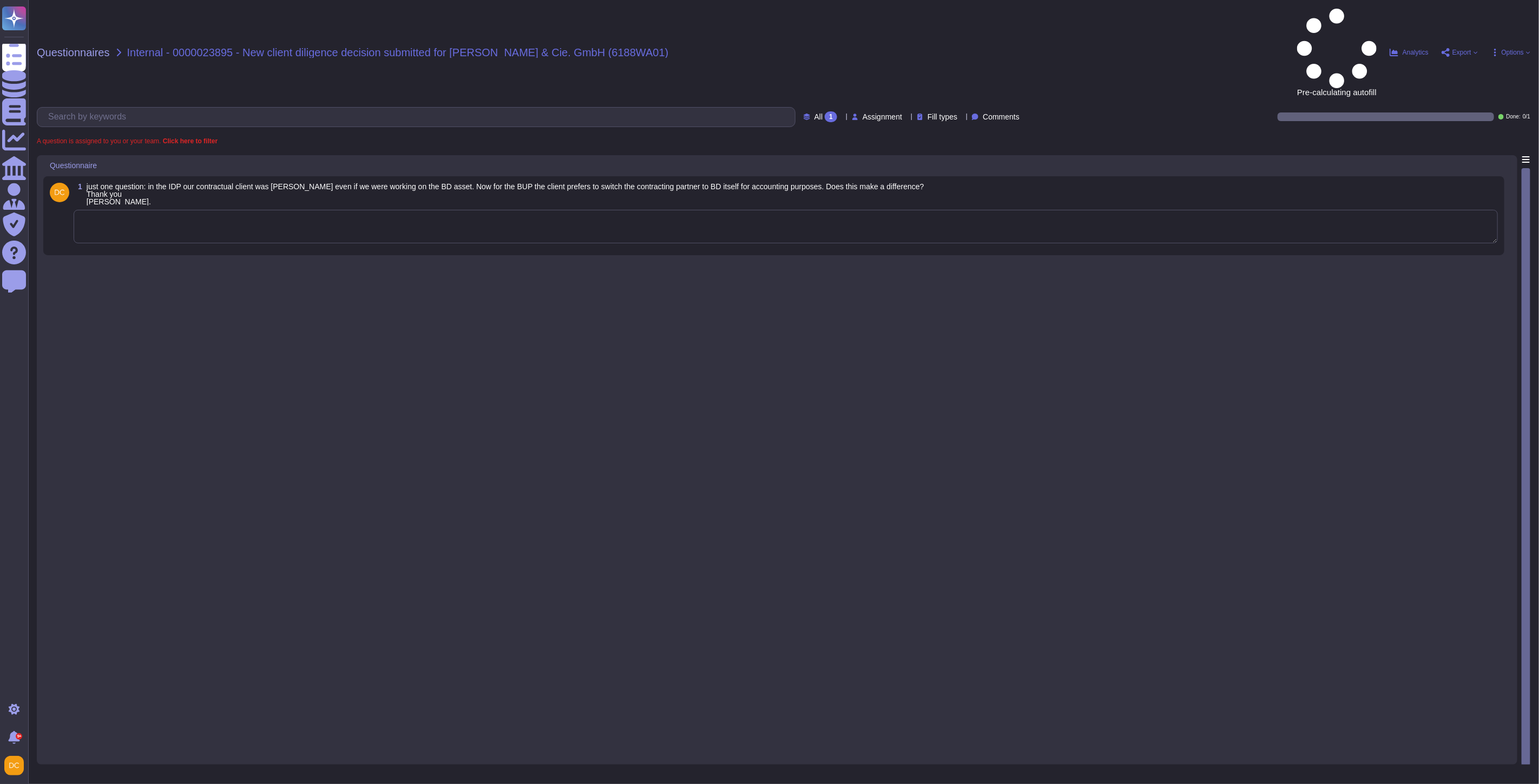
click at [198, 210] on textarea at bounding box center [786, 227] width 1424 height 34
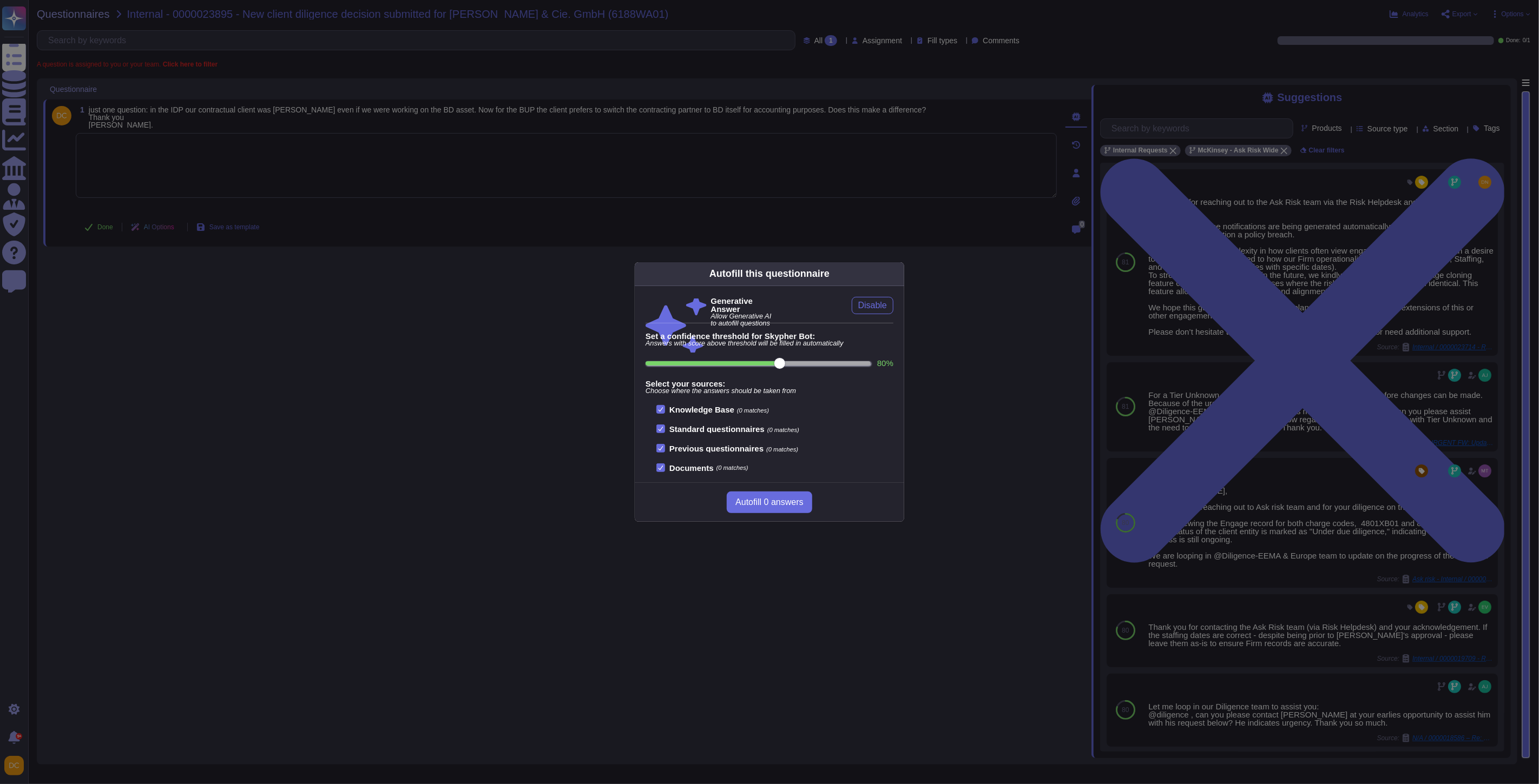
click at [1261, 260] on div "Autofill this questionnaire Generative Answer Allow Generative AI to autofill q…" at bounding box center [770, 392] width 1539 height 784
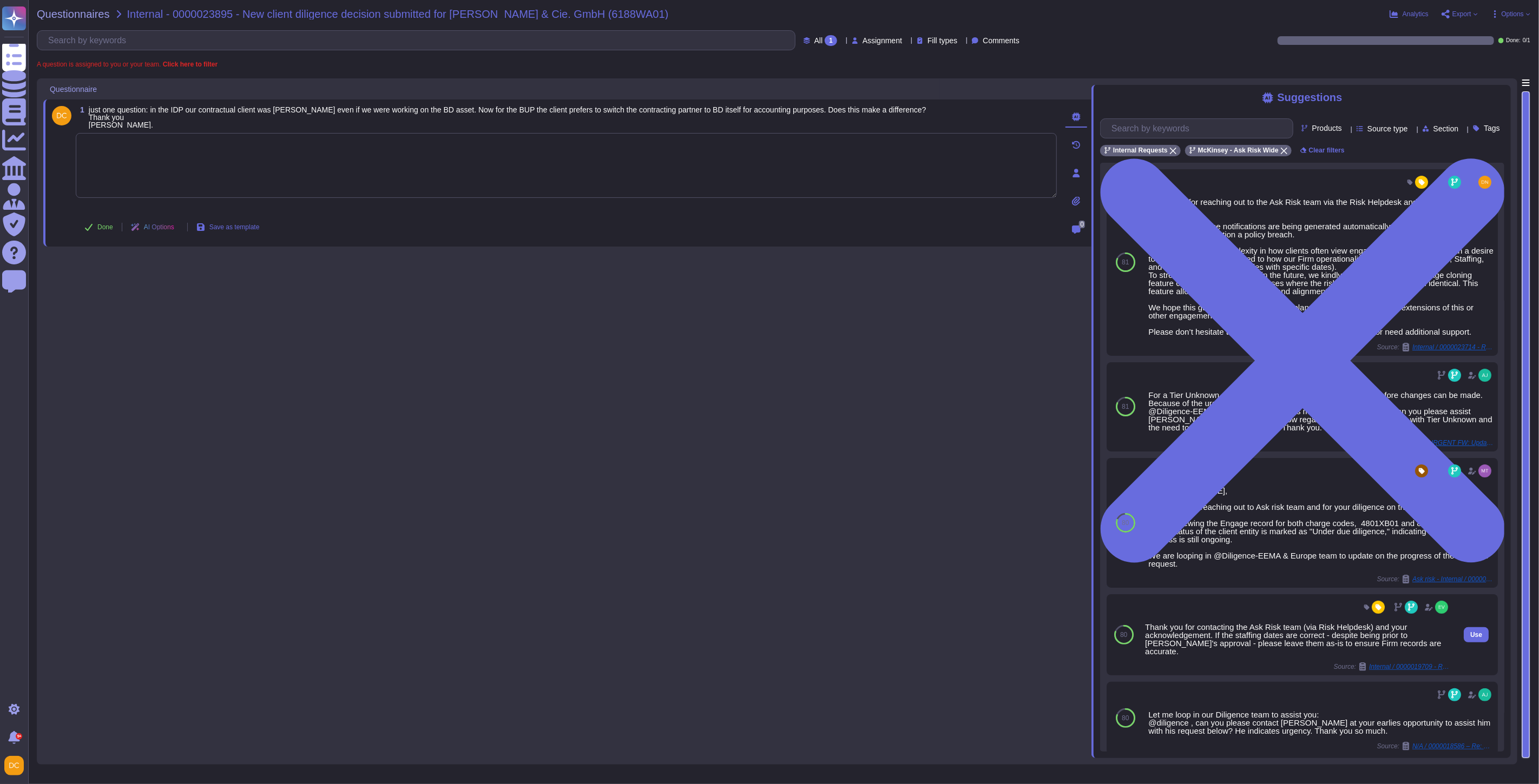
scroll to position [34, 0]
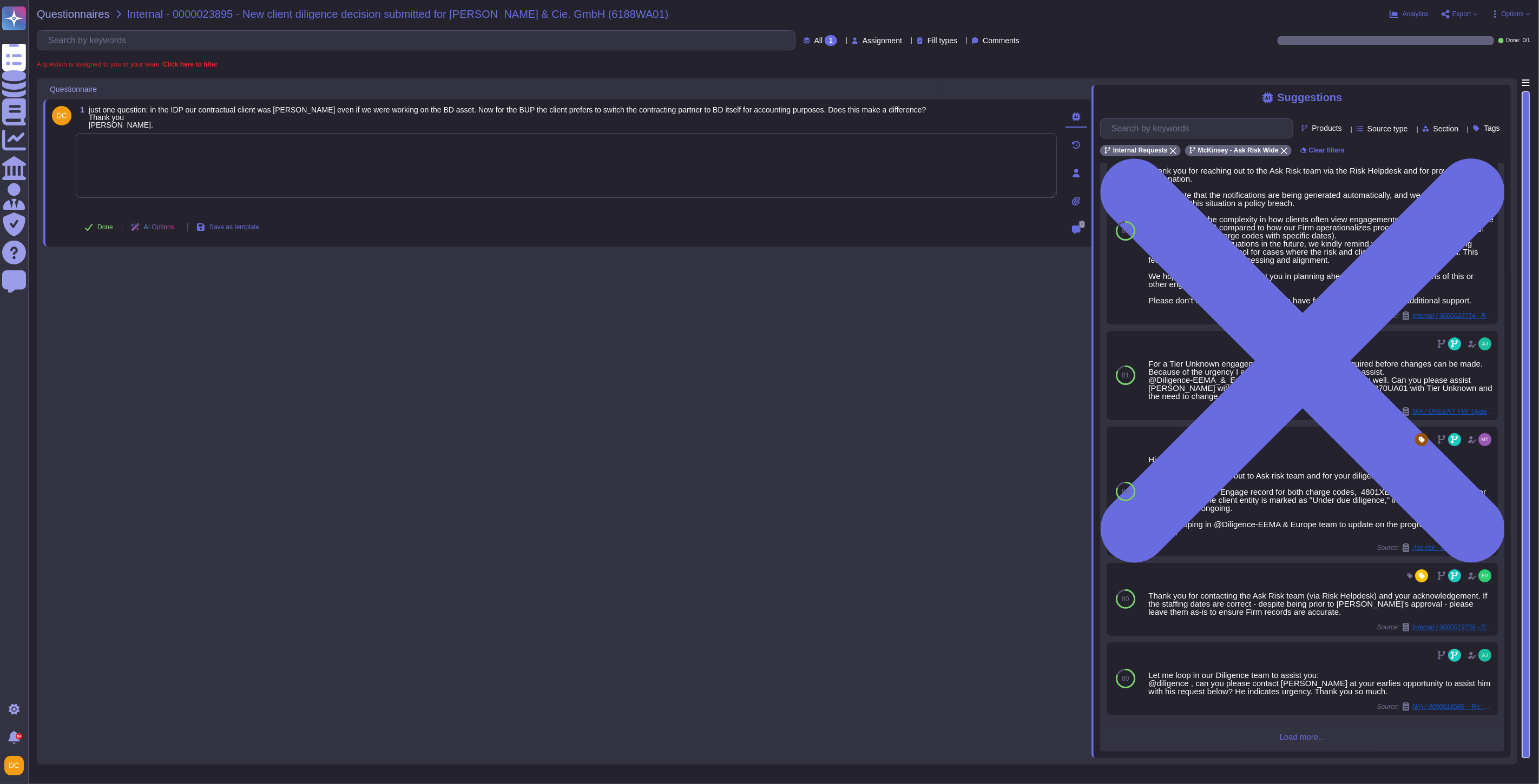
click at [1292, 733] on span "Load more..." at bounding box center [1302, 736] width 404 height 8
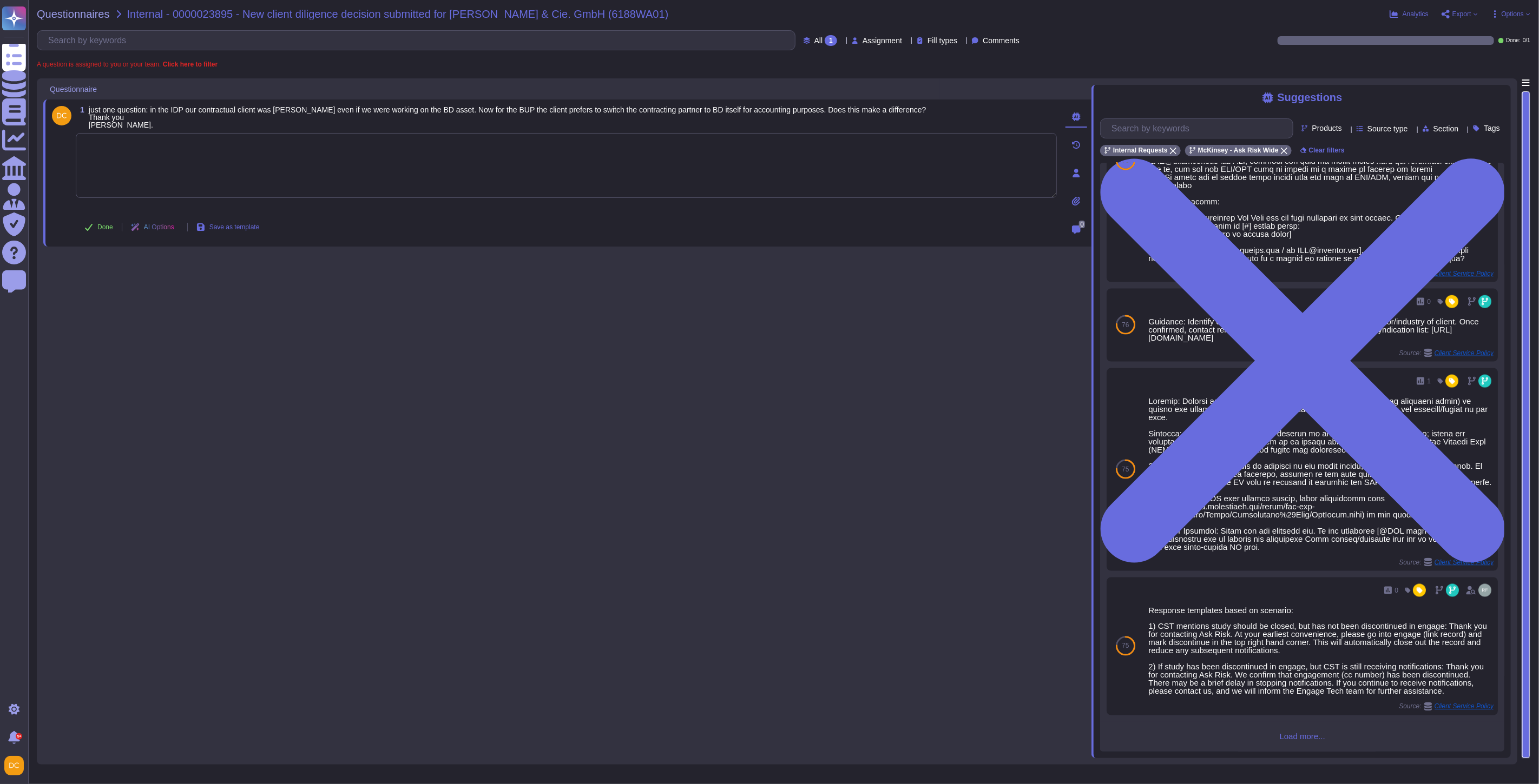
scroll to position [1294, 0]
click at [325, 170] on textarea at bounding box center [566, 165] width 981 height 65
click at [179, 188] on textarea at bounding box center [566, 165] width 981 height 65
paste textarea "We are connecting you with @Diligence-EEMA & Europe to advise on your question."
type textarea "We are connecting you with @Diligence-EEMA & Europe to advise on your question."
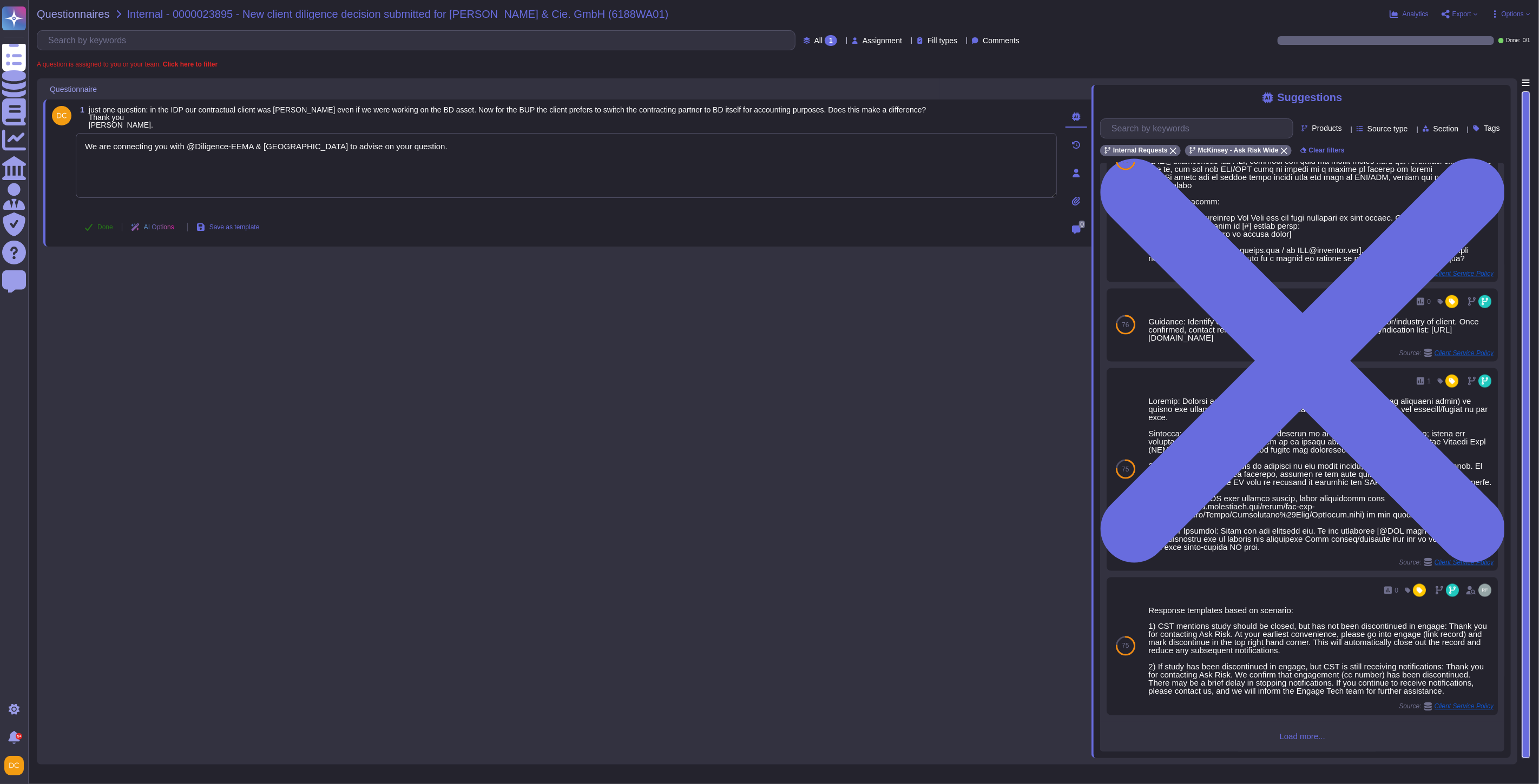
click at [102, 229] on button "Done" at bounding box center [99, 227] width 46 height 22
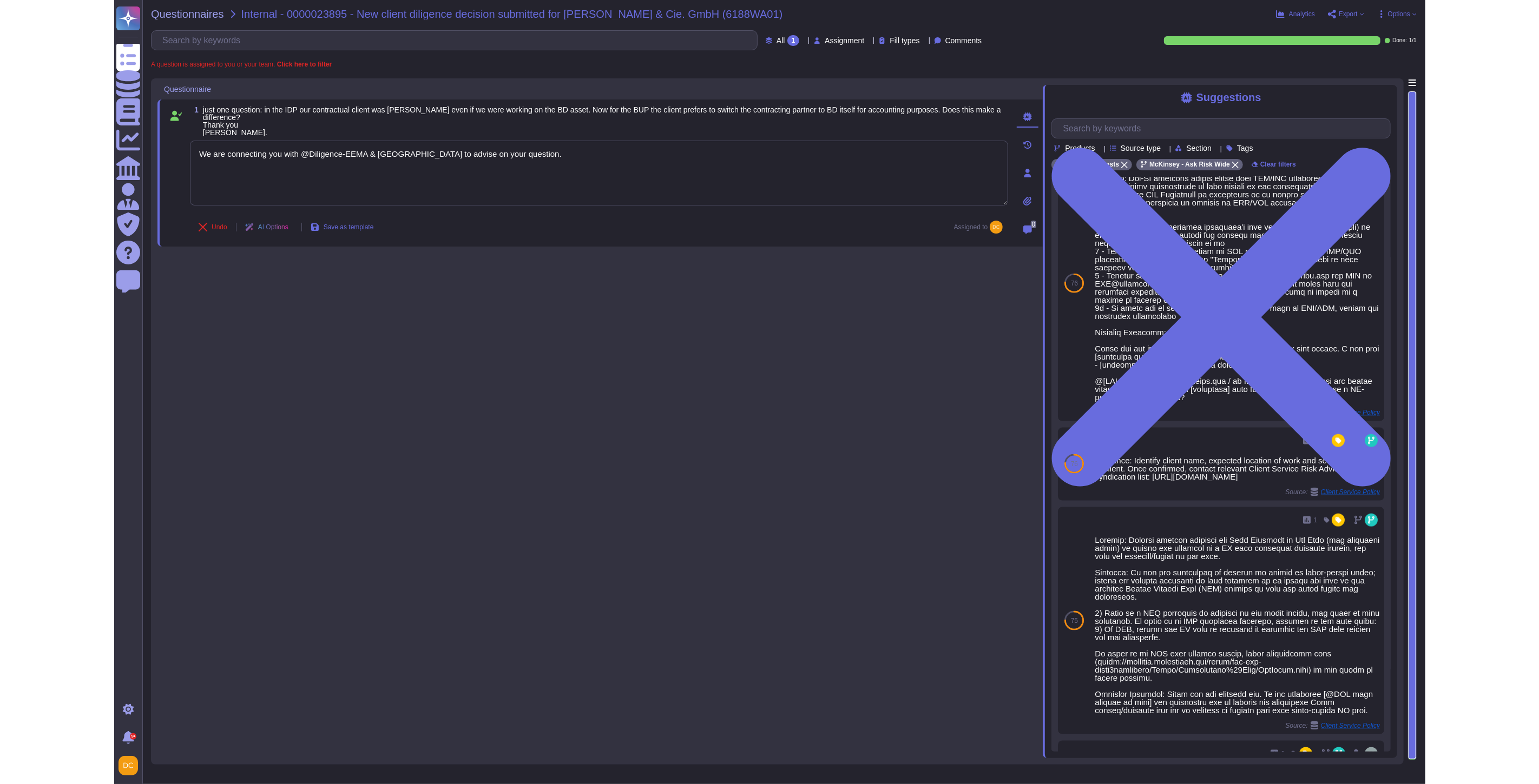
scroll to position [1385, 0]
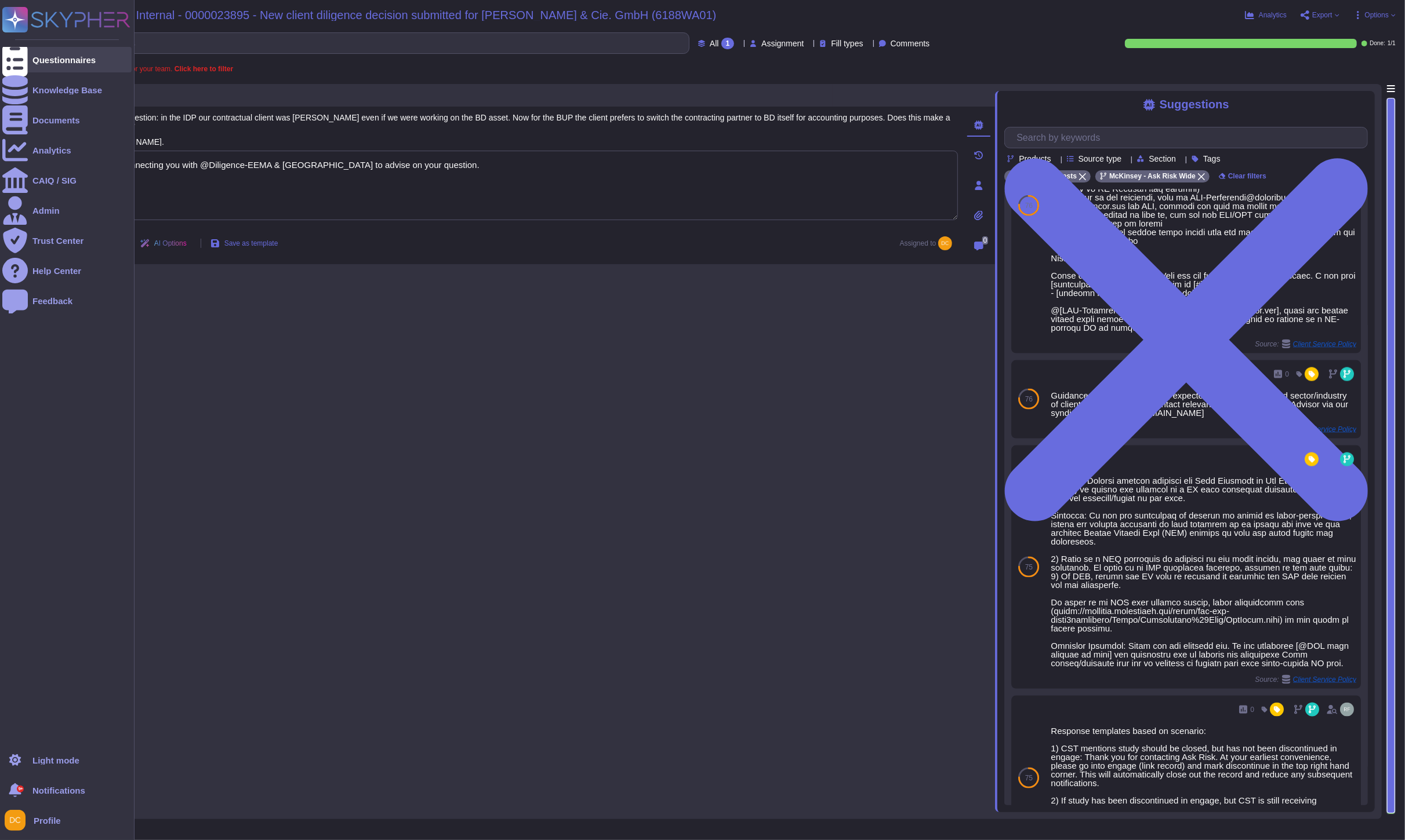
click at [10, 61] on icon at bounding box center [15, 60] width 26 height 34
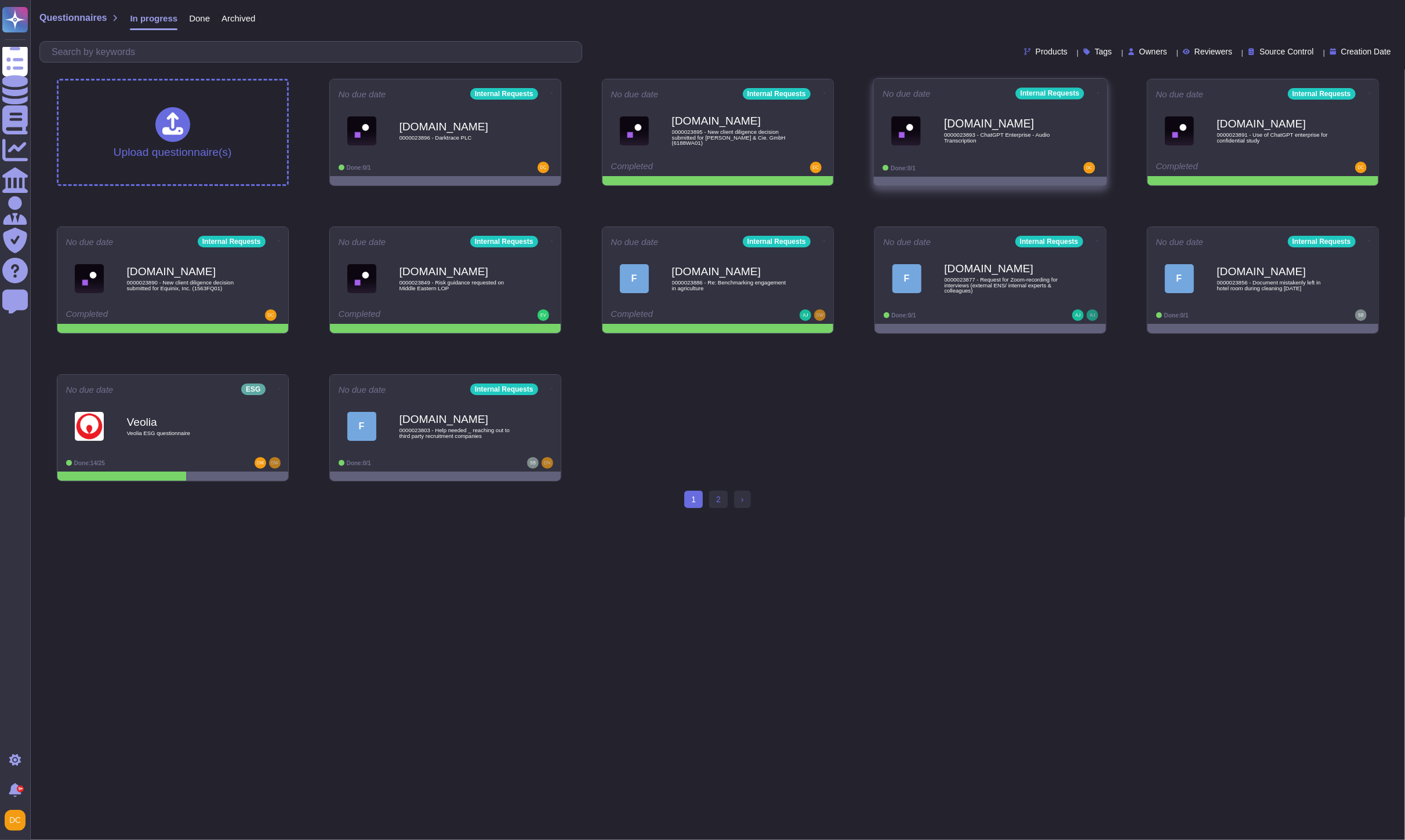
click at [993, 129] on b "Force.com" at bounding box center [1002, 124] width 117 height 11
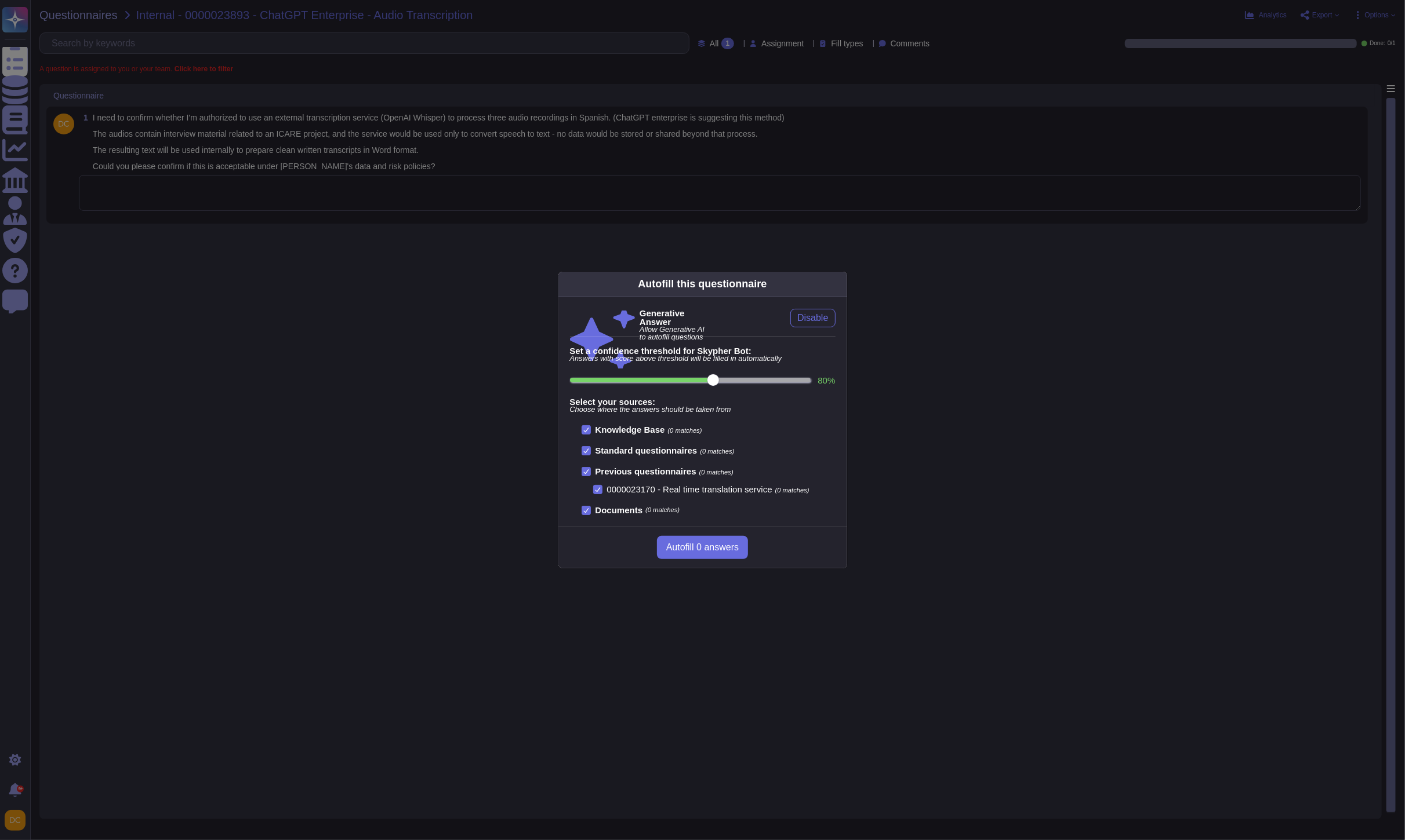
drag, startPoint x: 687, startPoint y: 166, endPoint x: 636, endPoint y: 170, distance: 51.2
click at [686, 166] on div "Autofill this questionnaire Generative Answer Allow Generative AI to autofill q…" at bounding box center [702, 420] width 1405 height 840
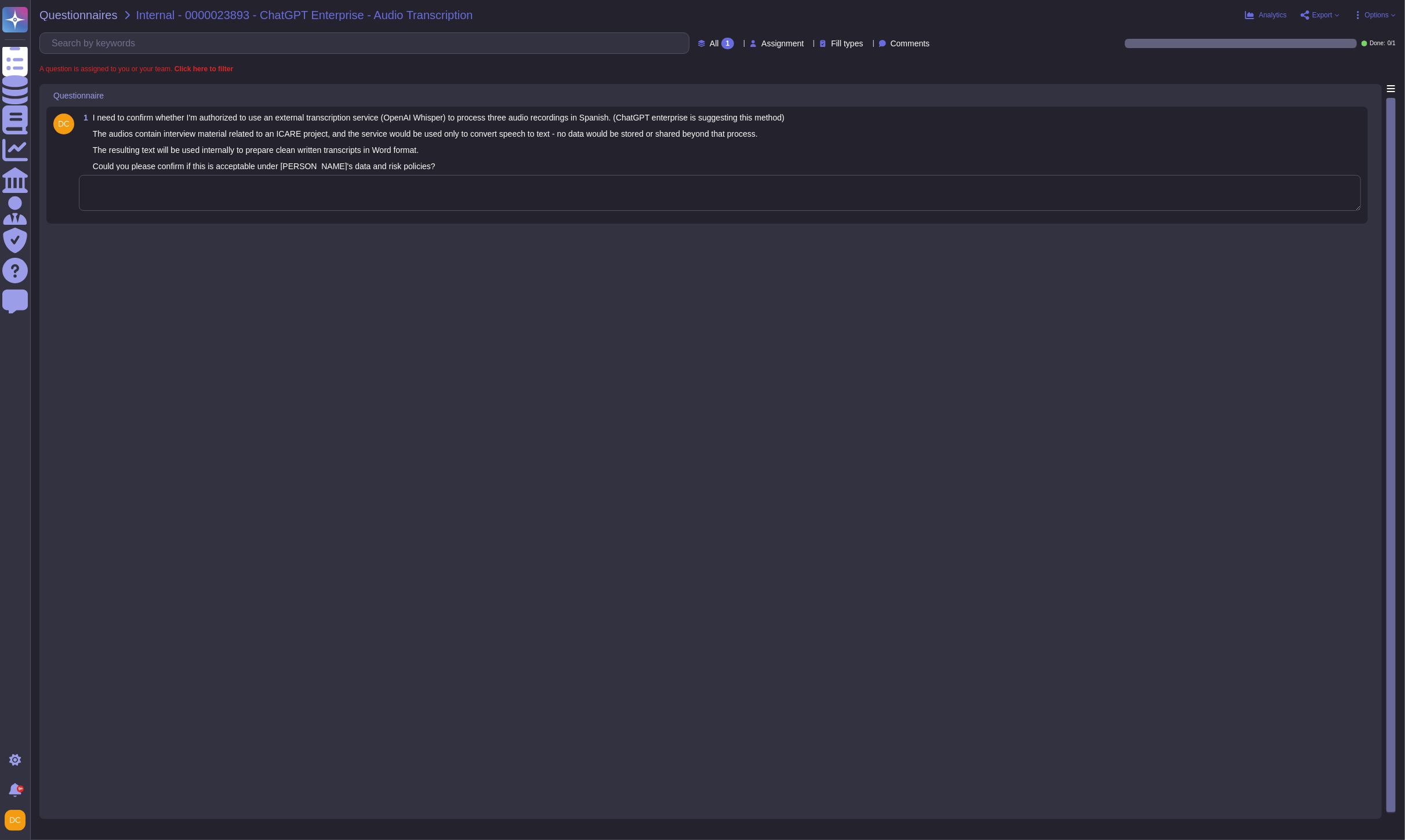
click at [356, 172] on div "1 I need to confirm whether I'm authorized to use an external transcription ser…" at bounding box center [707, 165] width 1308 height 103
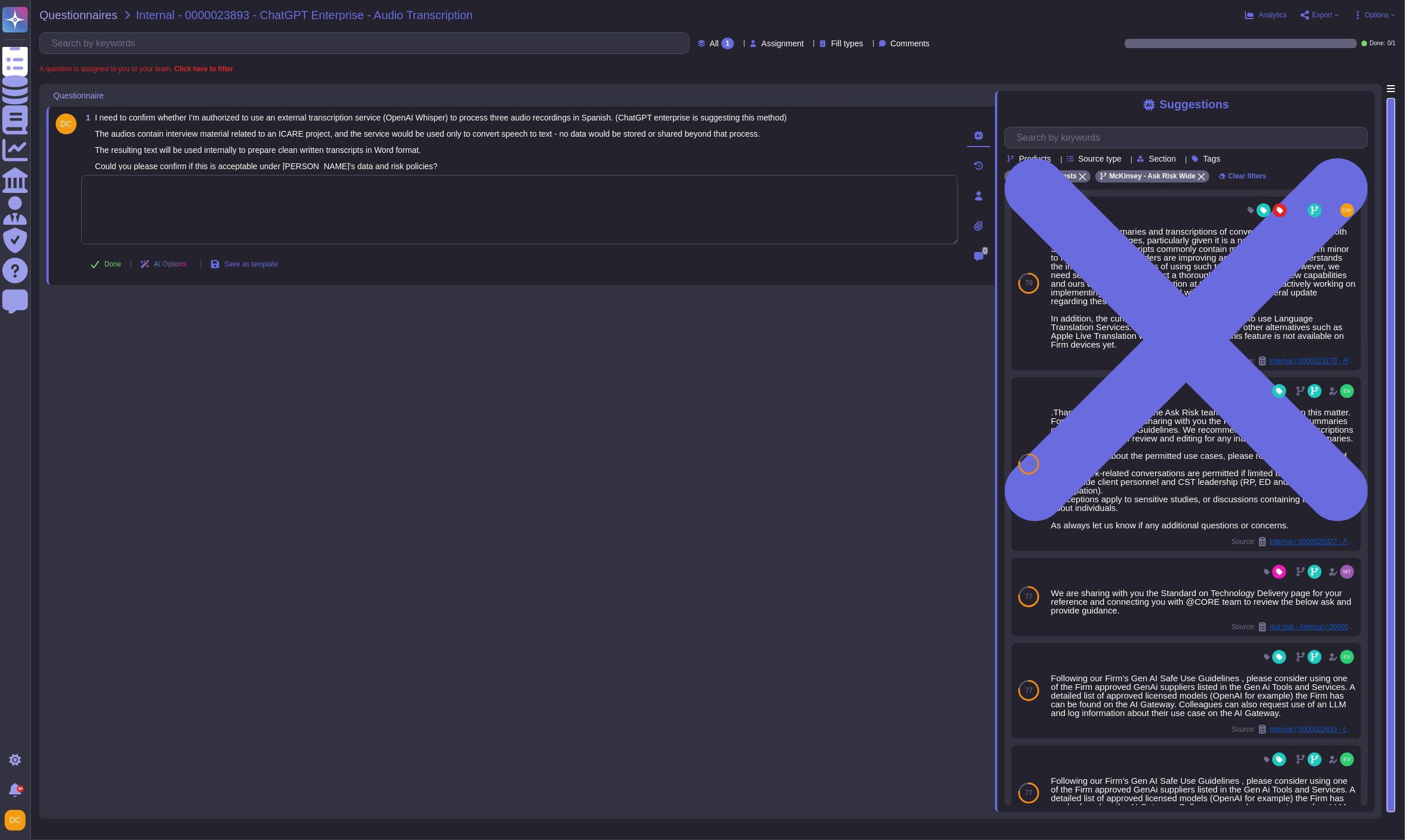
click at [400, 246] on div "1 I need to confirm whether I'm authorized to use an external transcription ser…" at bounding box center [506, 196] width 902 height 165
click at [300, 211] on textarea at bounding box center [520, 209] width 877 height 70
paste textarea "I looked for this specific tool within our system but could not find any inform…"
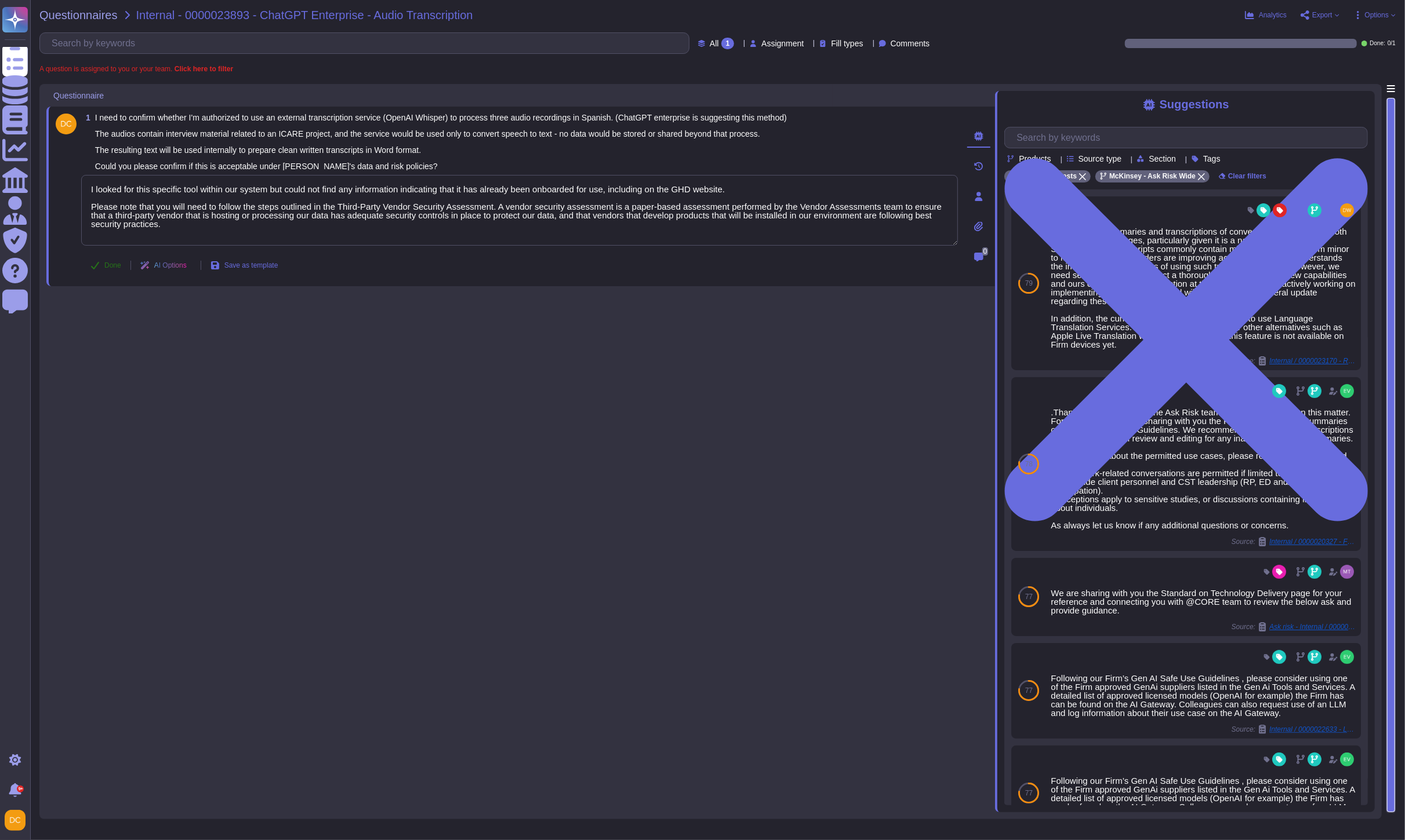
type textarea "I looked for this specific tool within our system but could not find any inform…"
click at [111, 259] on button "Done" at bounding box center [106, 266] width 49 height 24
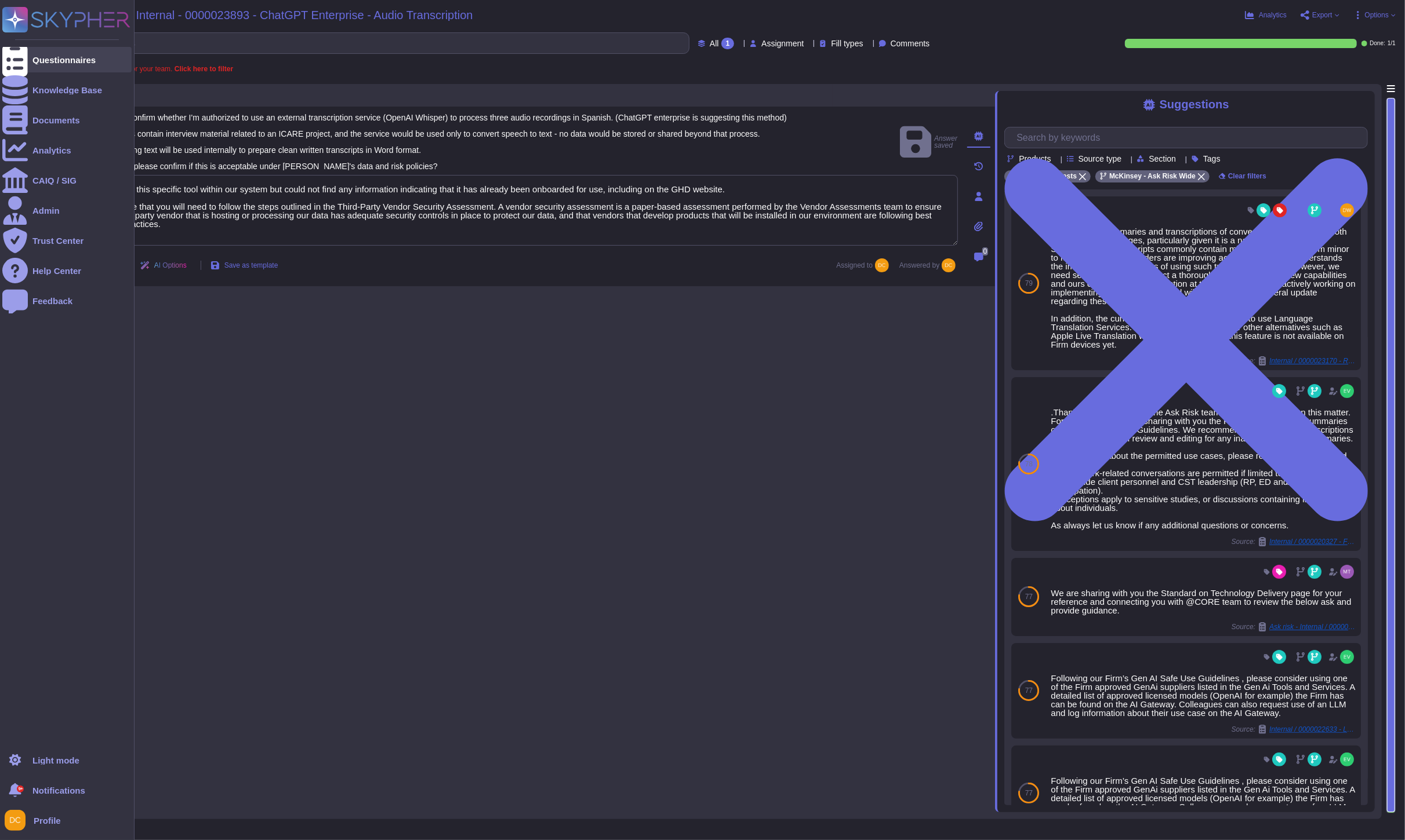
click at [13, 49] on div at bounding box center [15, 60] width 26 height 26
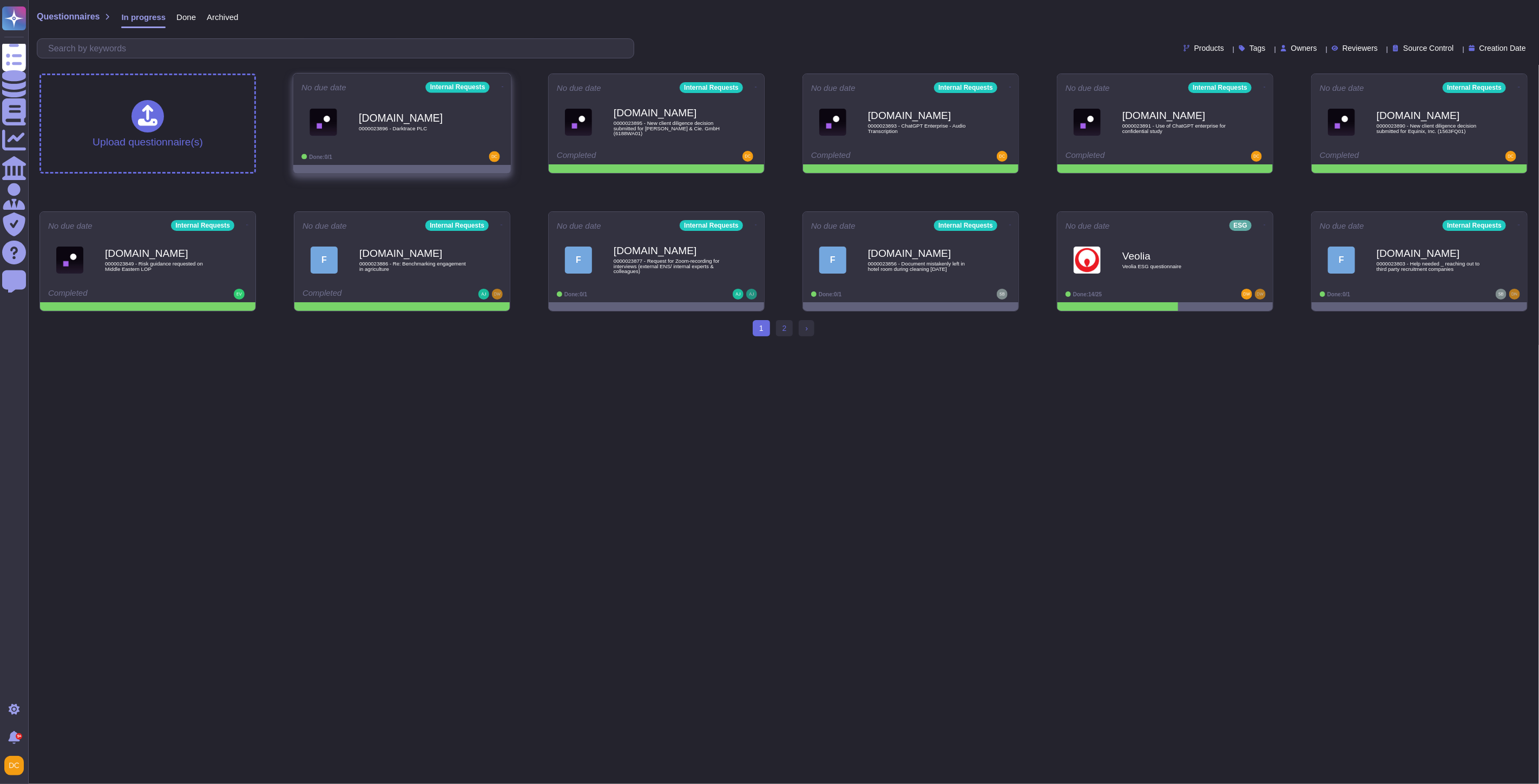
click at [410, 137] on div "Force.com 0000023896 - Darktrace PLC" at bounding box center [413, 122] width 109 height 44
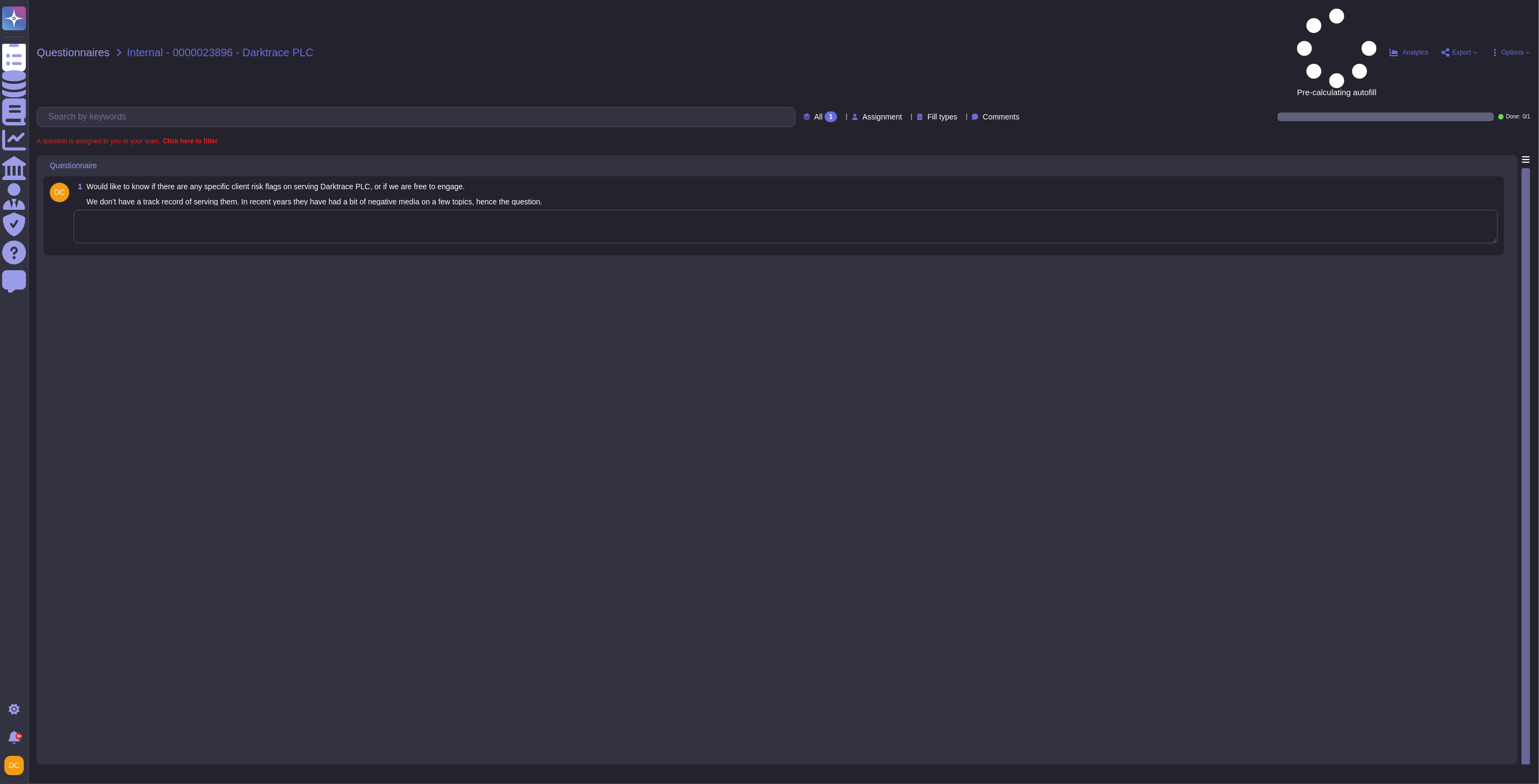
click at [339, 210] on textarea at bounding box center [786, 227] width 1424 height 34
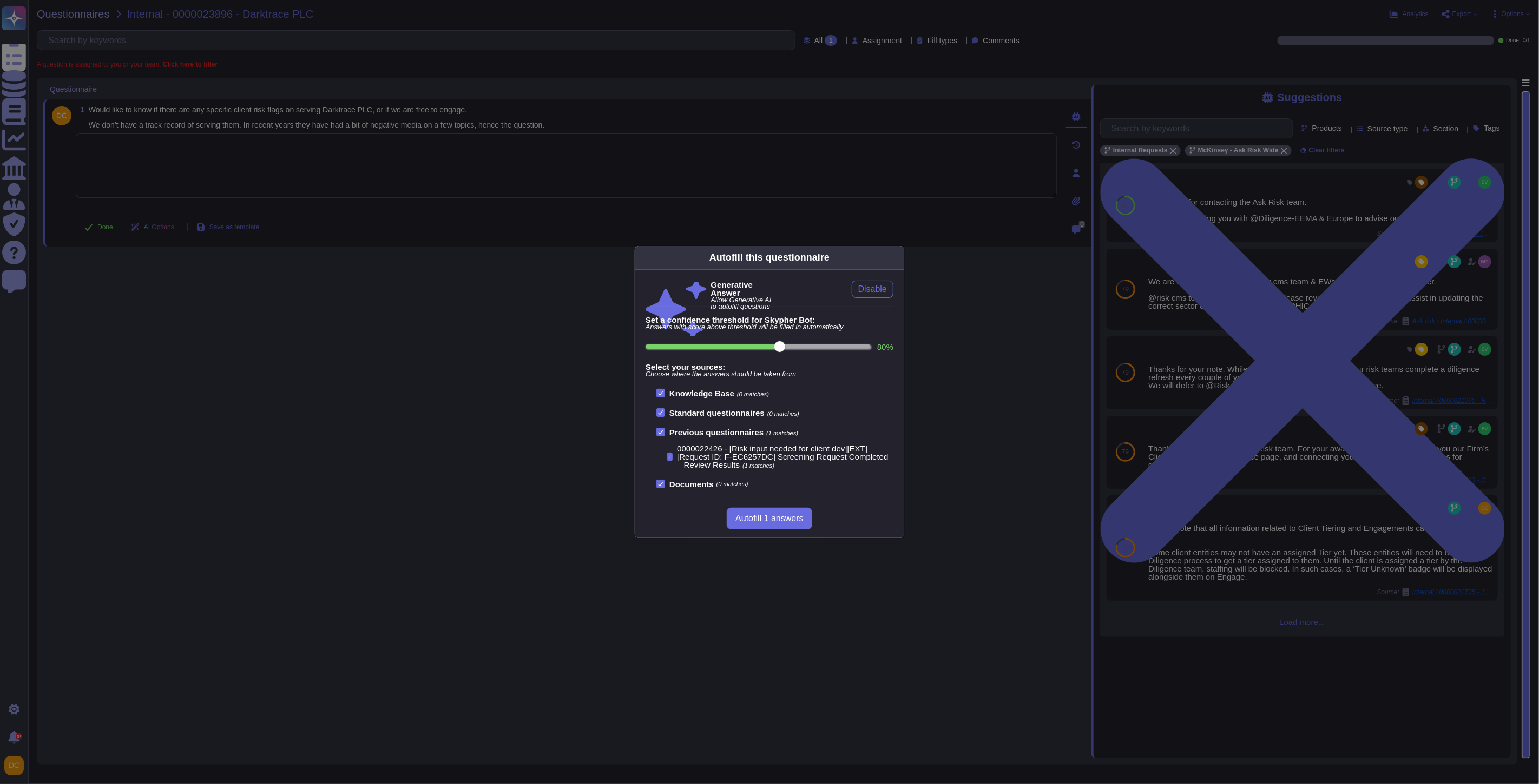
click at [1310, 415] on div "Autofill this questionnaire Generative Answer Allow Generative AI to autofill q…" at bounding box center [770, 392] width 1539 height 784
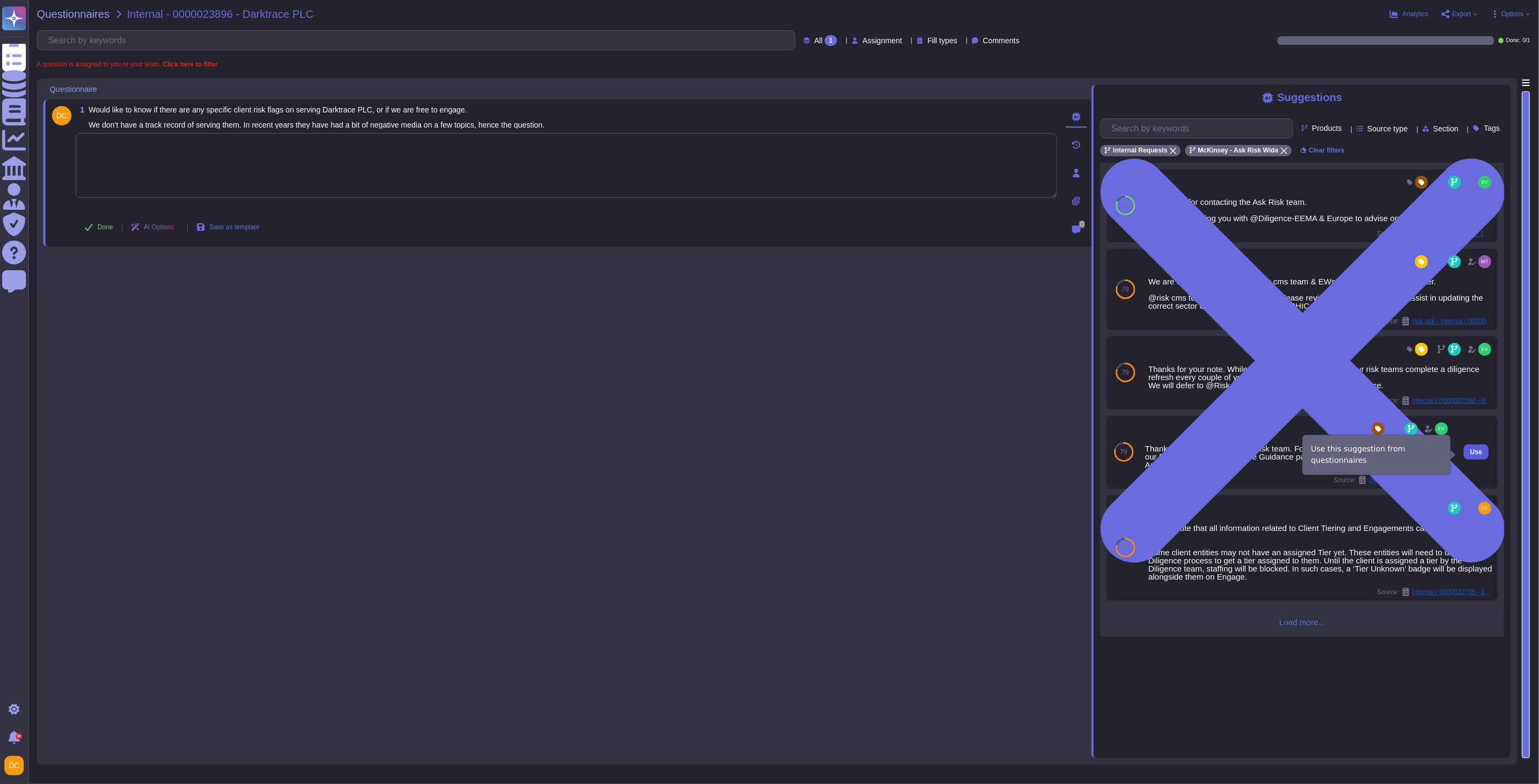
click at [1310, 455] on span "Use" at bounding box center [1476, 452] width 12 height 7
type textarea "Thanks for contacting the Ask Risk team. For your awareness, I am sharing with …"
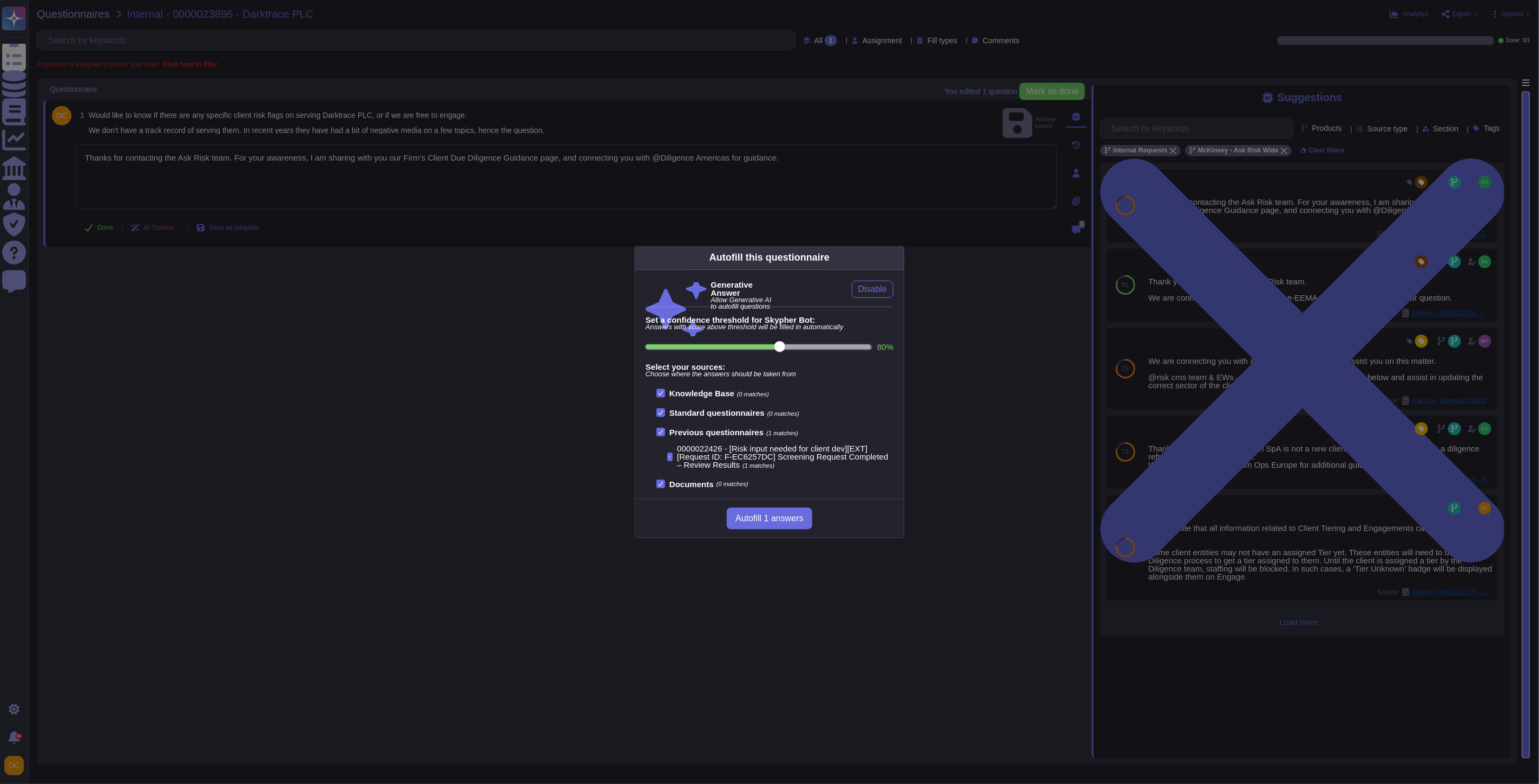
click at [263, 157] on div "Autofill this questionnaire Generative Answer Allow Generative AI to autofill q…" at bounding box center [770, 392] width 1539 height 784
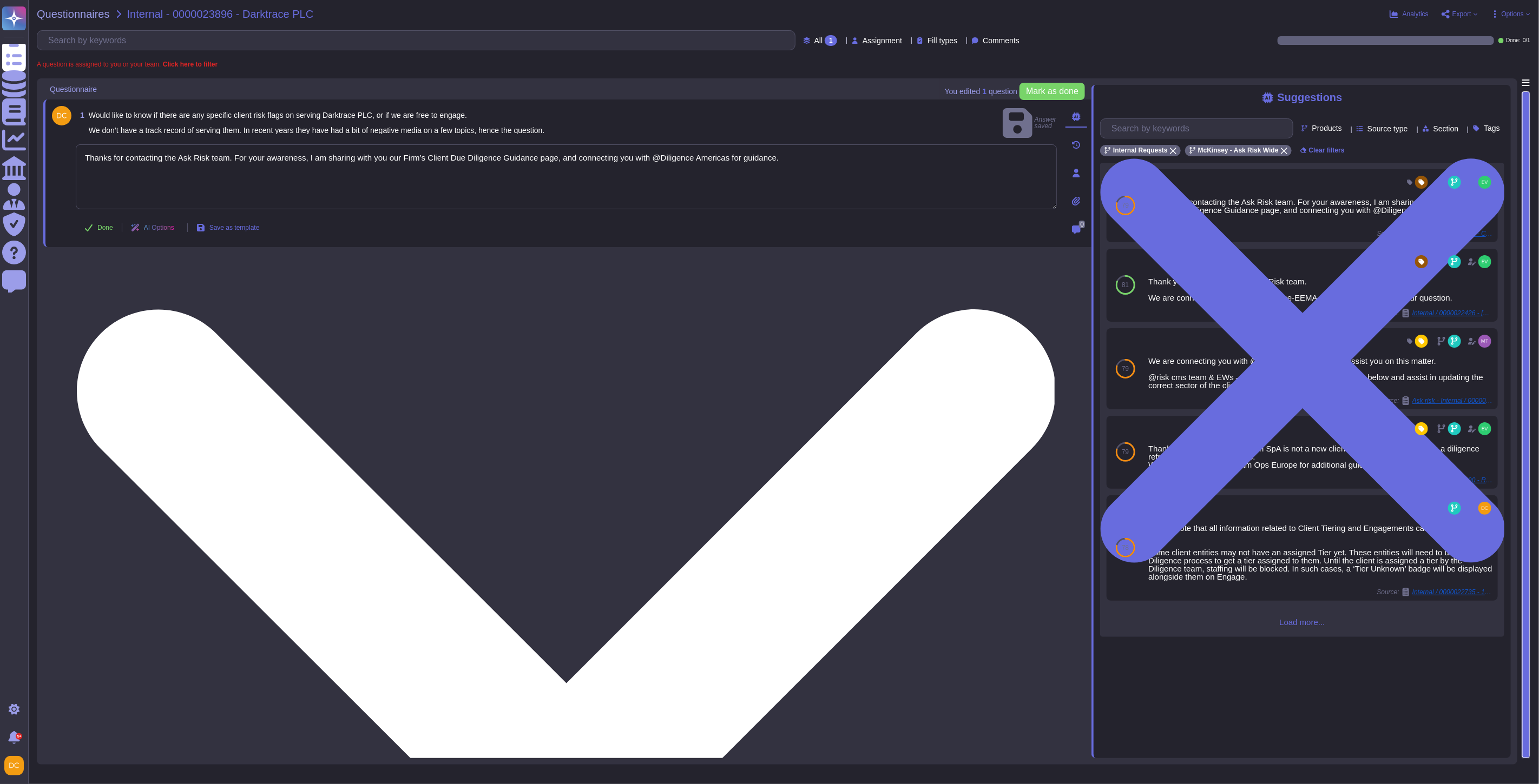
click at [272, 146] on textarea "Thanks for contacting the Ask Risk team. For your awareness, I am sharing with …" at bounding box center [566, 176] width 981 height 65
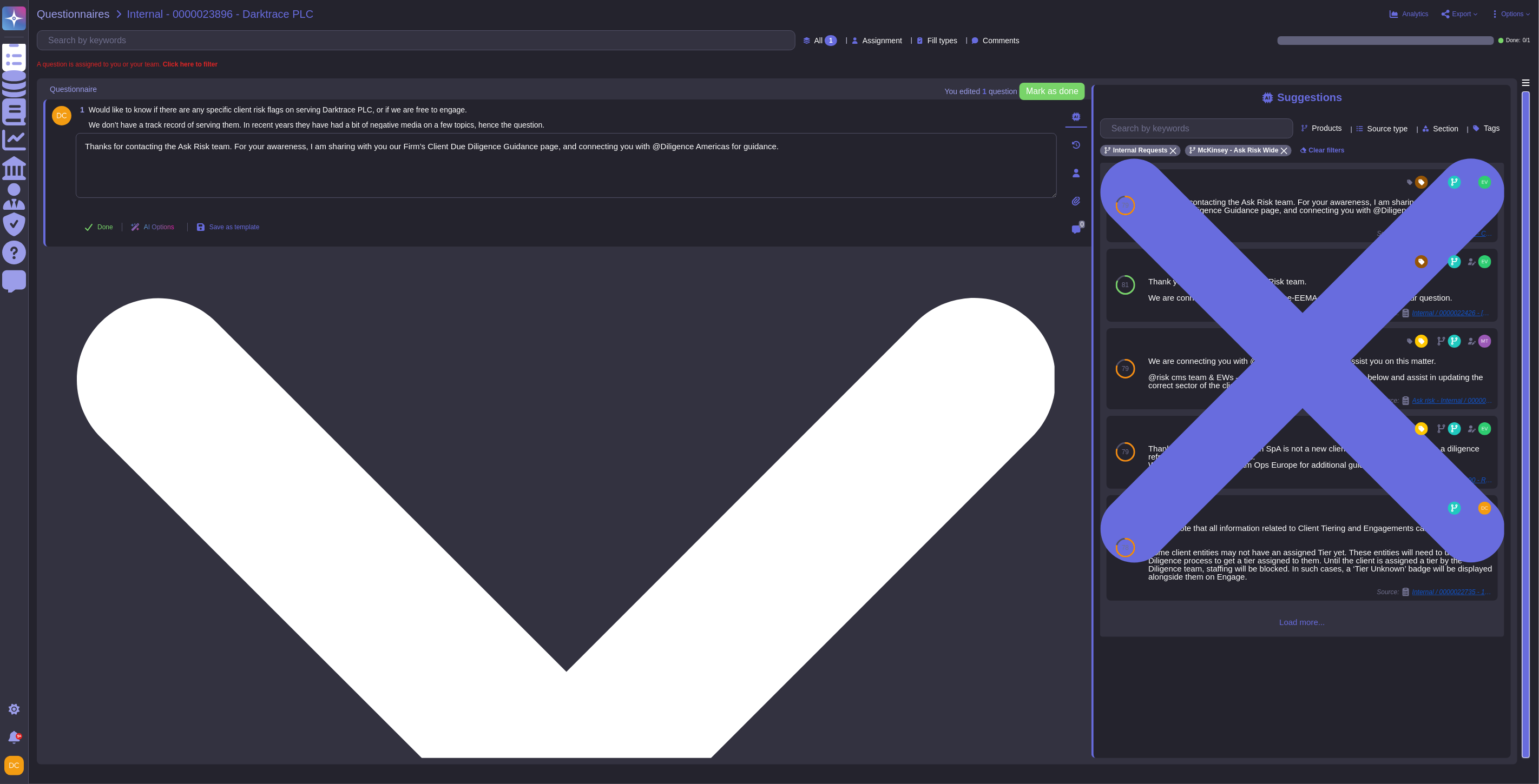
click at [272, 146] on textarea "Thanks for contacting the Ask Risk team. For your awareness, I am sharing with …" at bounding box center [566, 165] width 981 height 65
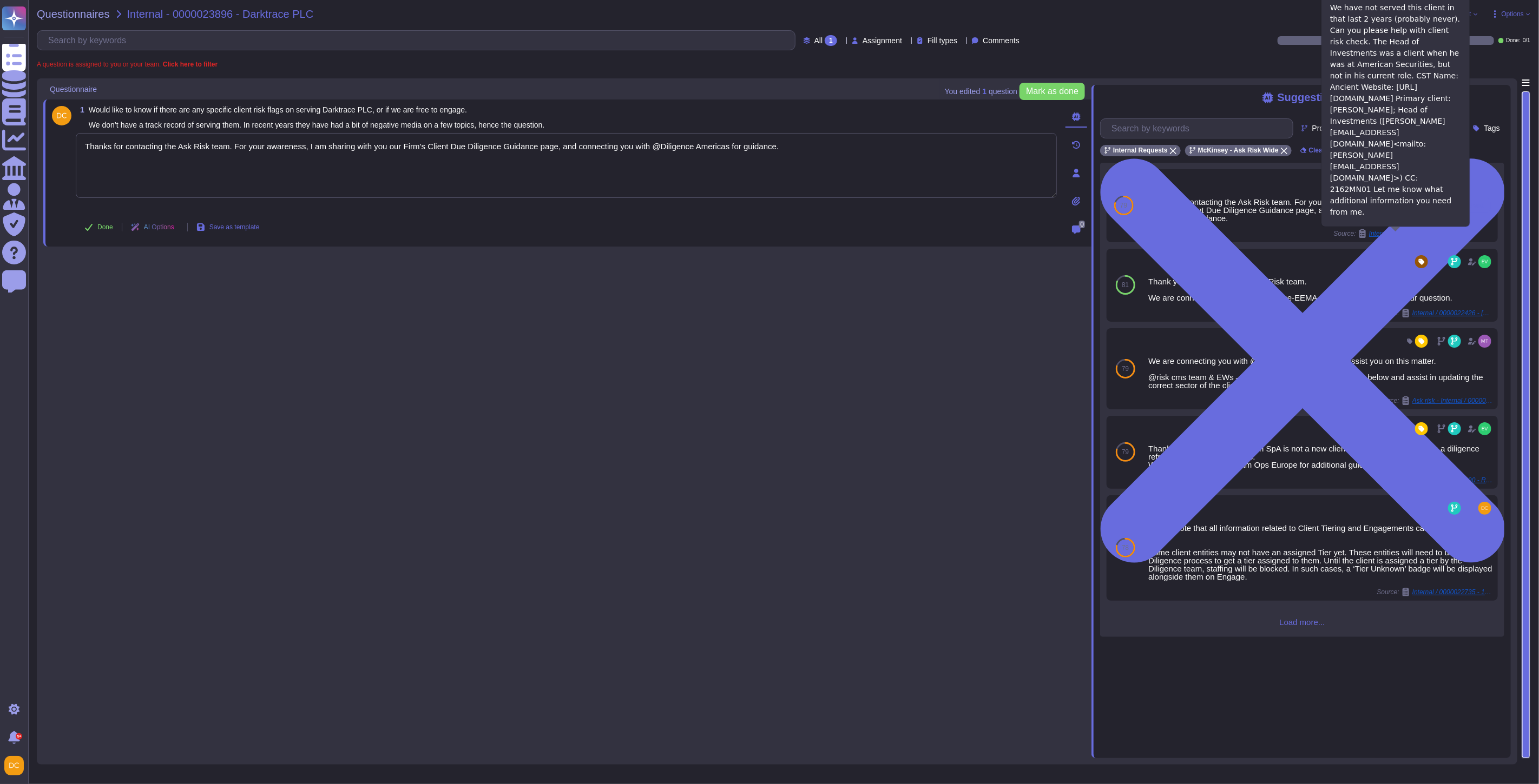
click at [1310, 235] on span "Internal / 0000018823 - Client check confirmation - Ancient LP" at bounding box center [1409, 233] width 81 height 7
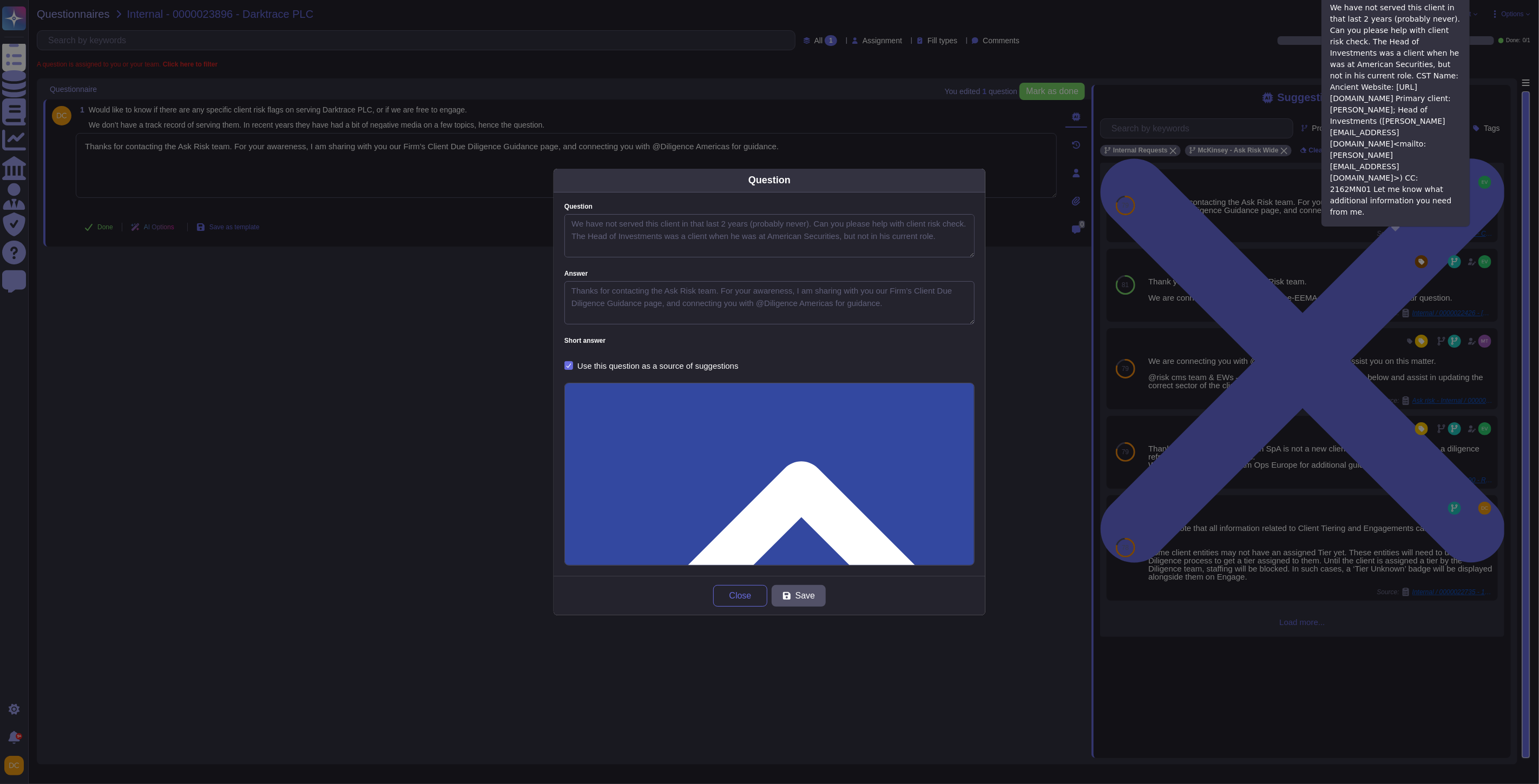
type textarea "We have not served this client in that last 2 years (probably never). Can you p…"
type textarea "Thanks for contacting the Ask Risk team. For your awareness, I am sharing with …"
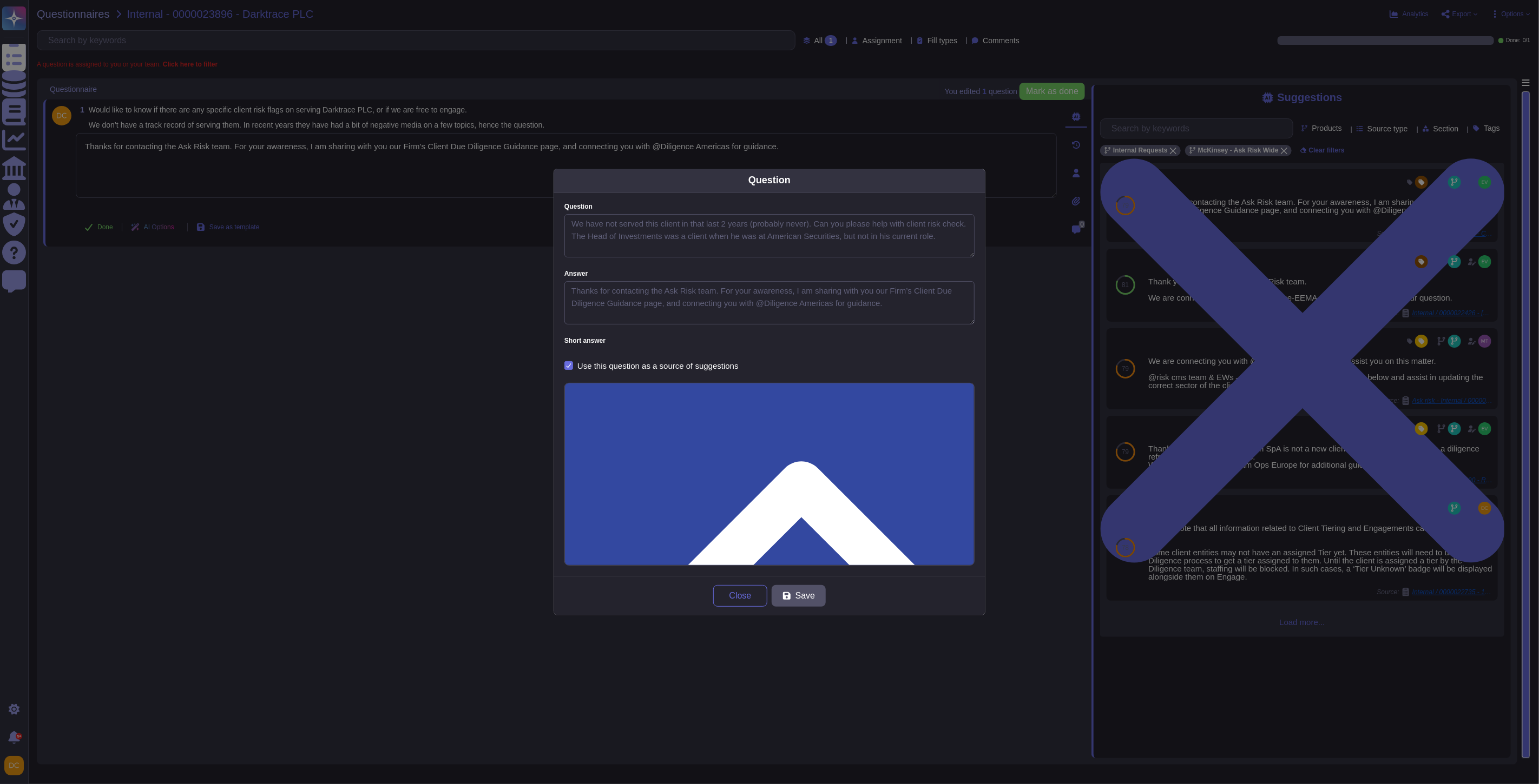
click at [731, 608] on div "Close Save" at bounding box center [770, 595] width 432 height 39
click at [737, 593] on span "Close" at bounding box center [740, 596] width 22 height 9
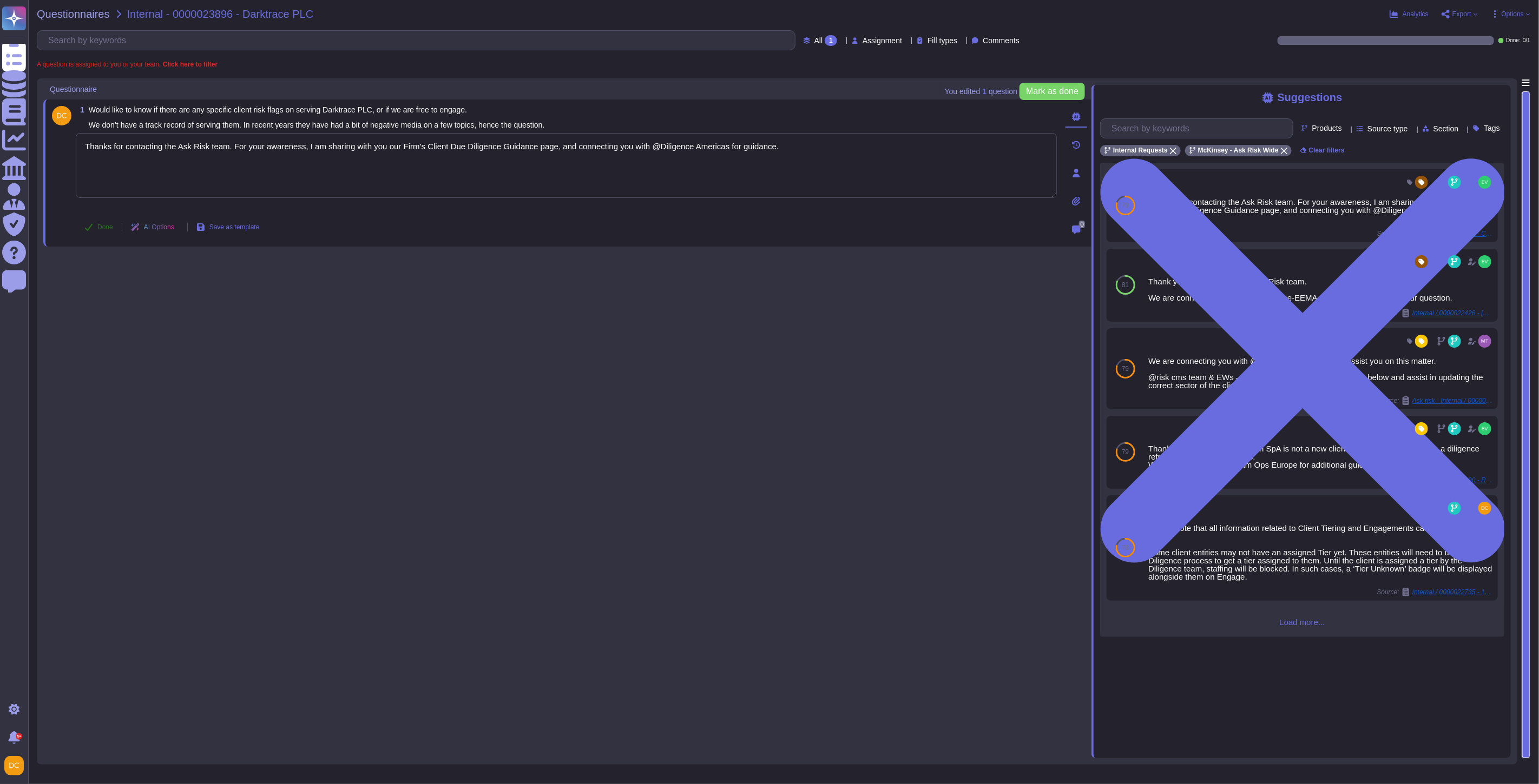
click at [96, 222] on button "Done" at bounding box center [99, 227] width 46 height 22
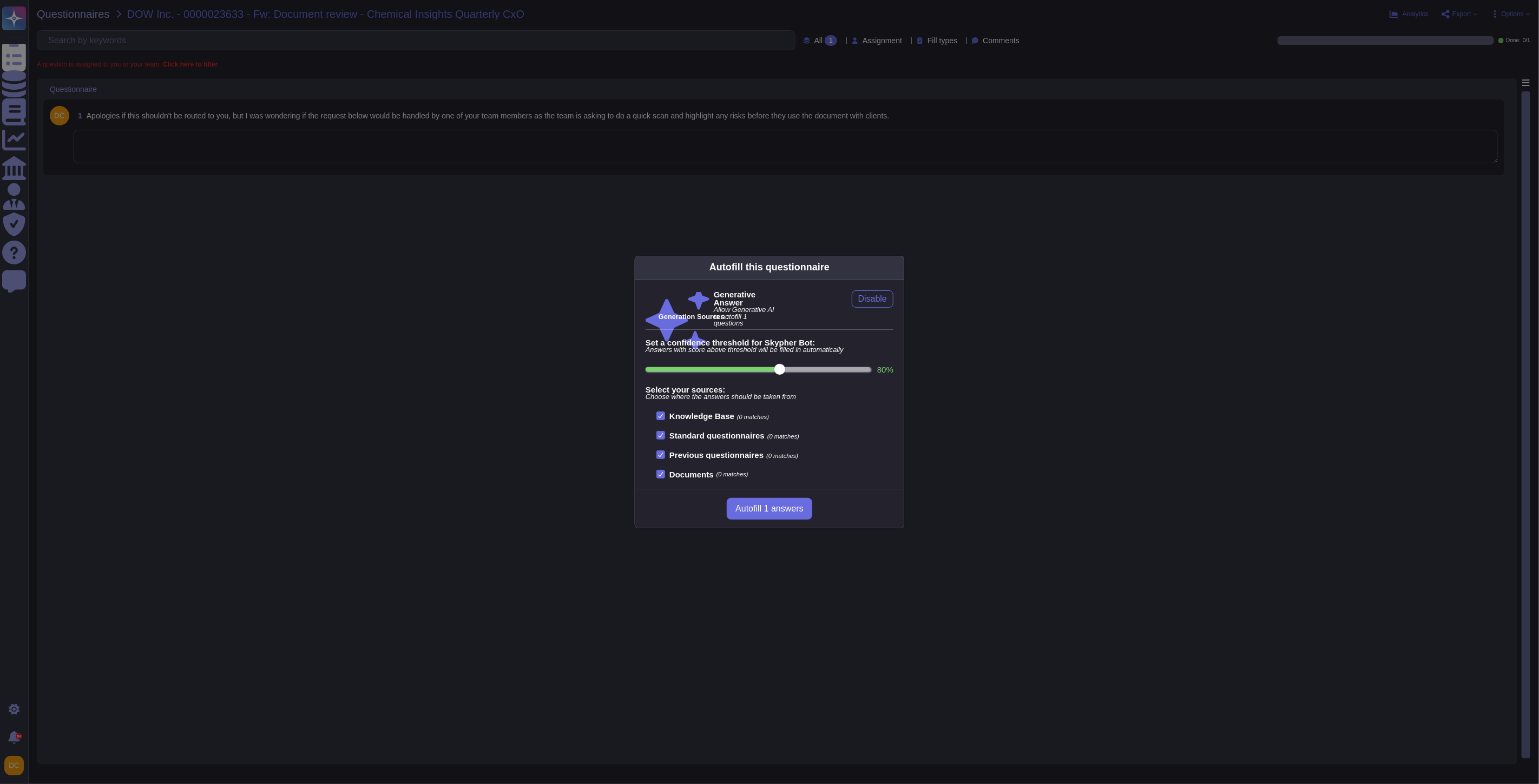
click at [237, 129] on div "Autofill this questionnaire Generative Answer Allow Generative AI to autofill 1…" at bounding box center [770, 392] width 1539 height 784
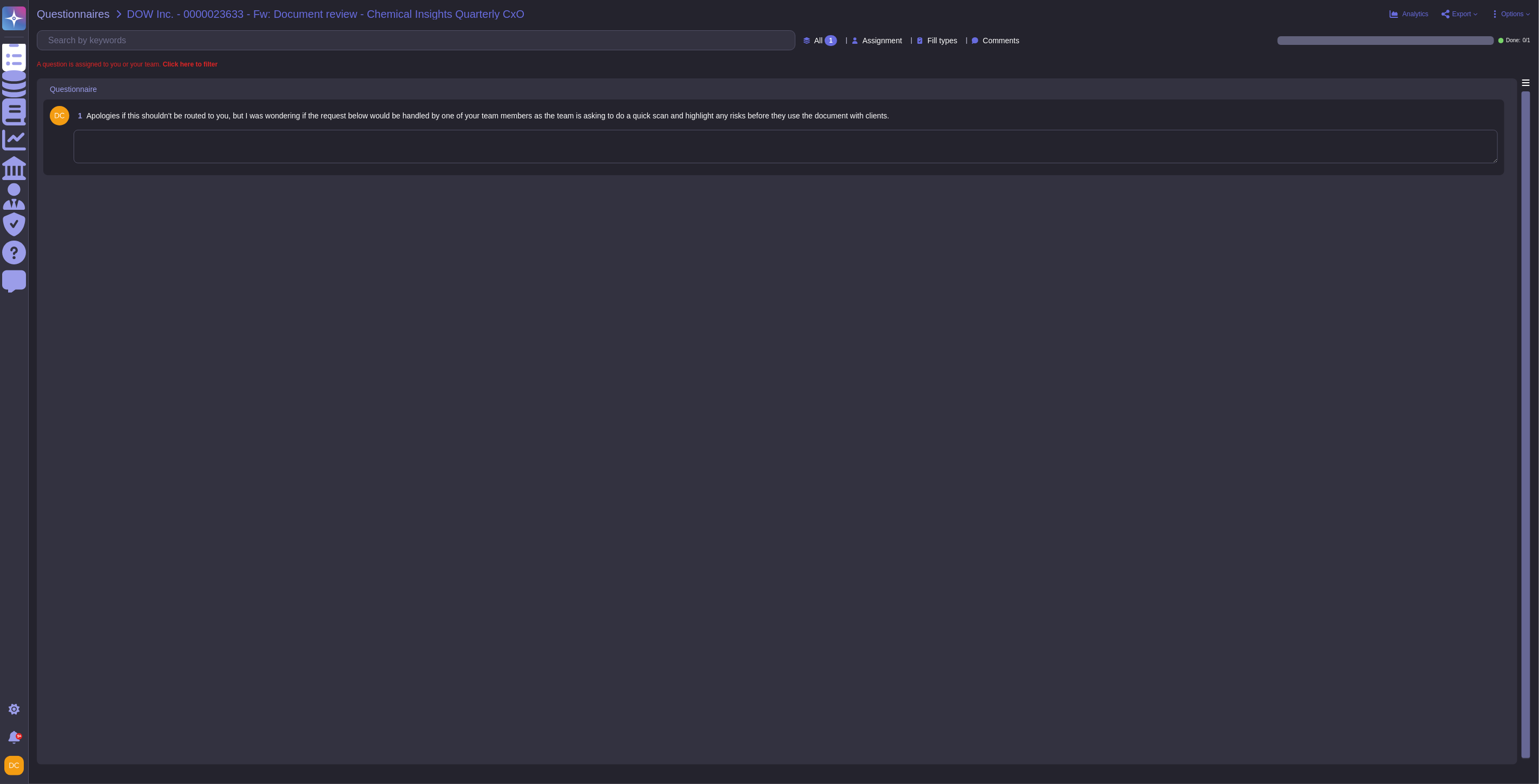
click at [166, 163] on textarea at bounding box center [786, 147] width 1424 height 34
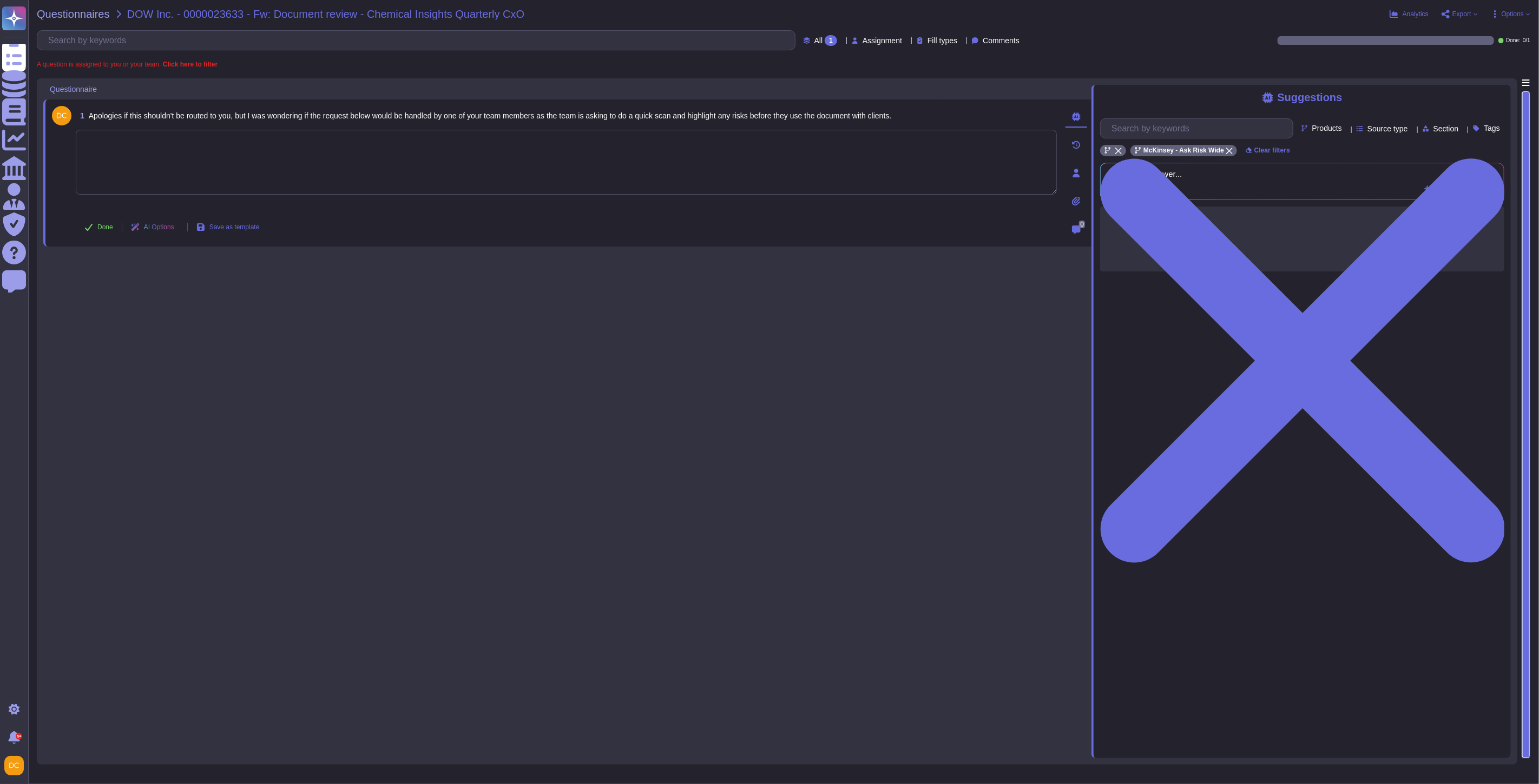
paste textarea "Dear [PERSON_NAME], I hope this email finds you well. My sincere apologies for …"
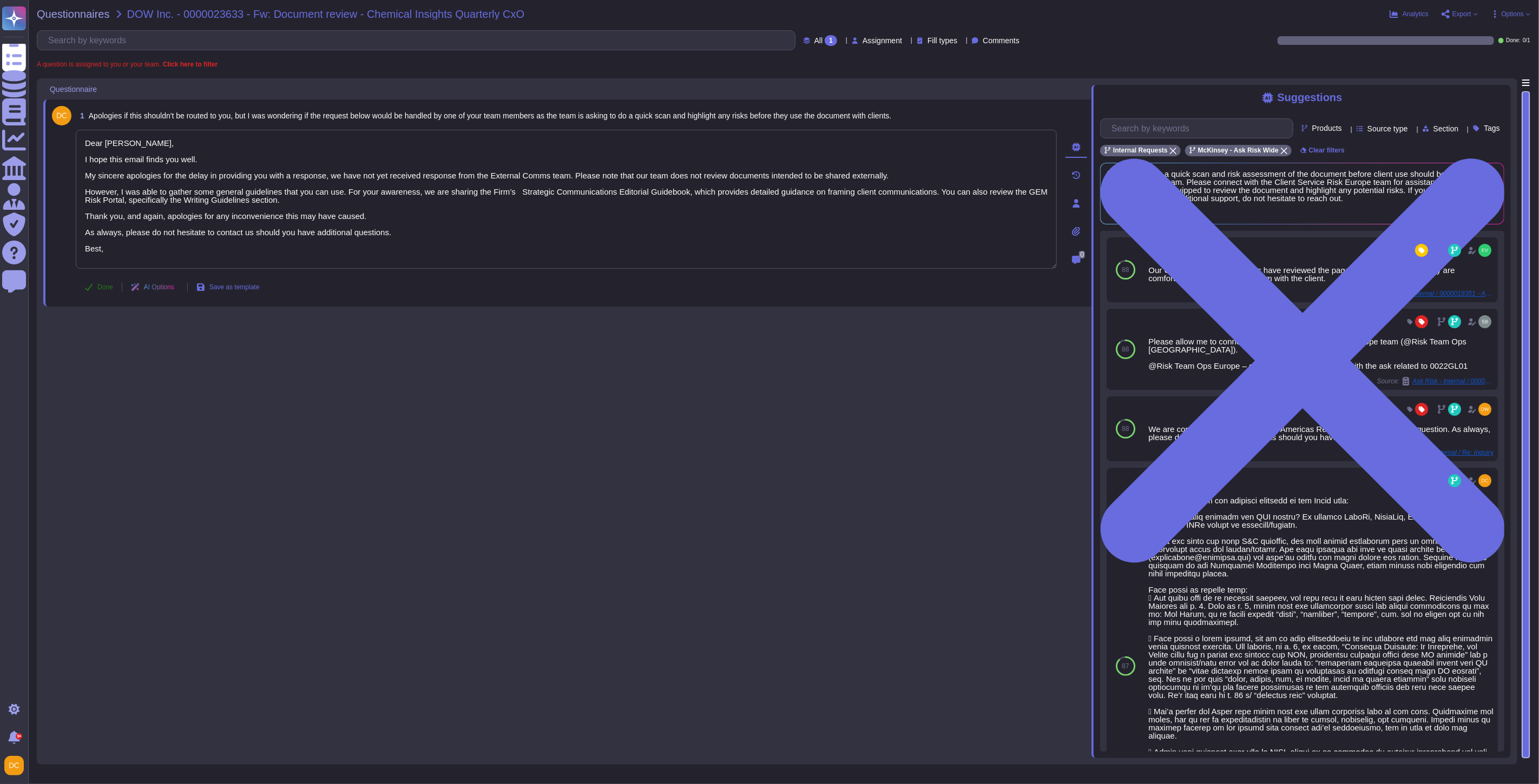
type textarea "Dear [PERSON_NAME], I hope this email finds you well. My sincere apologies for …"
click at [105, 290] on span "Done" at bounding box center [105, 287] width 15 height 7
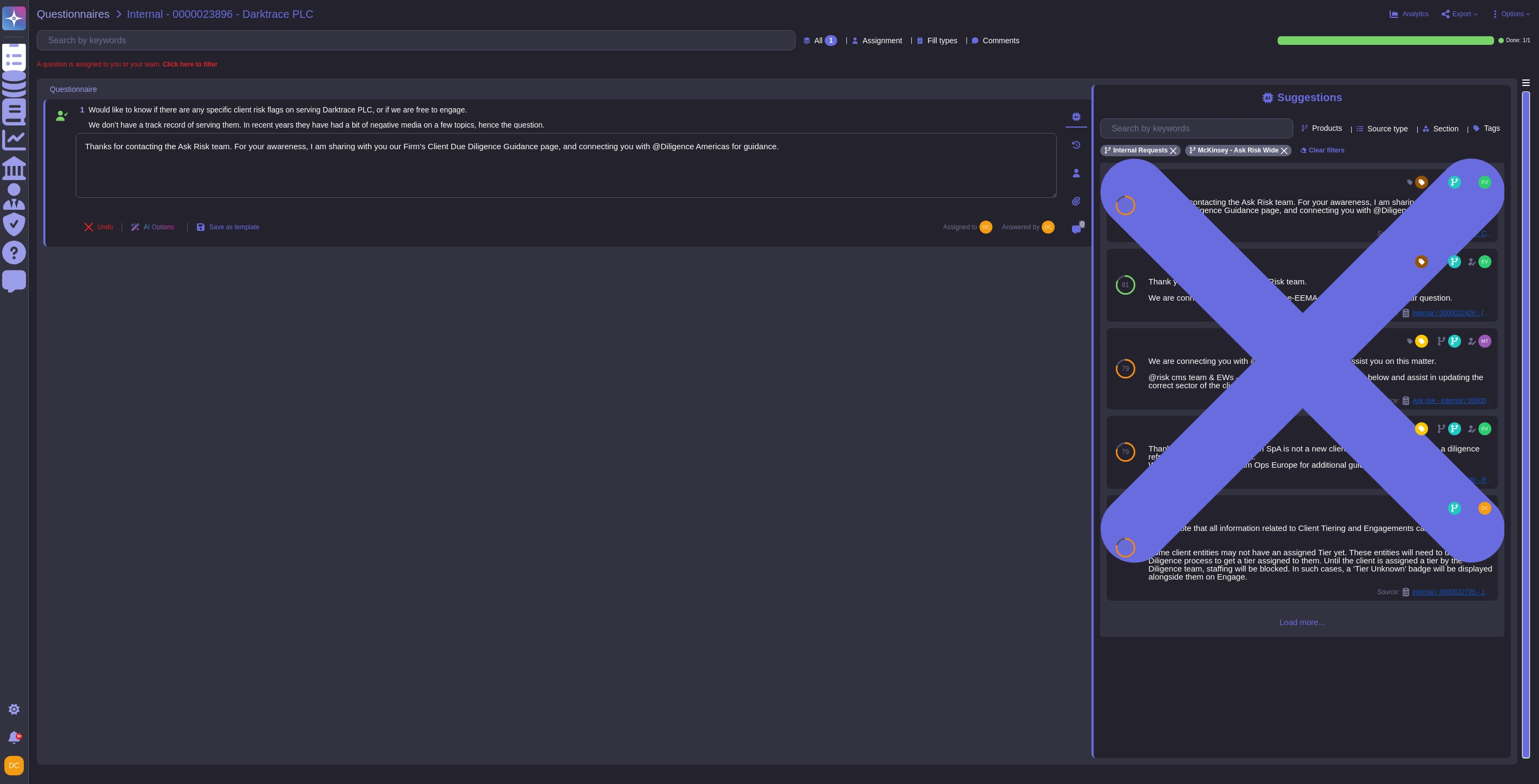
type textarea "Thanks for contacting the Ask Risk team. For your awareness, I am sharing with …"
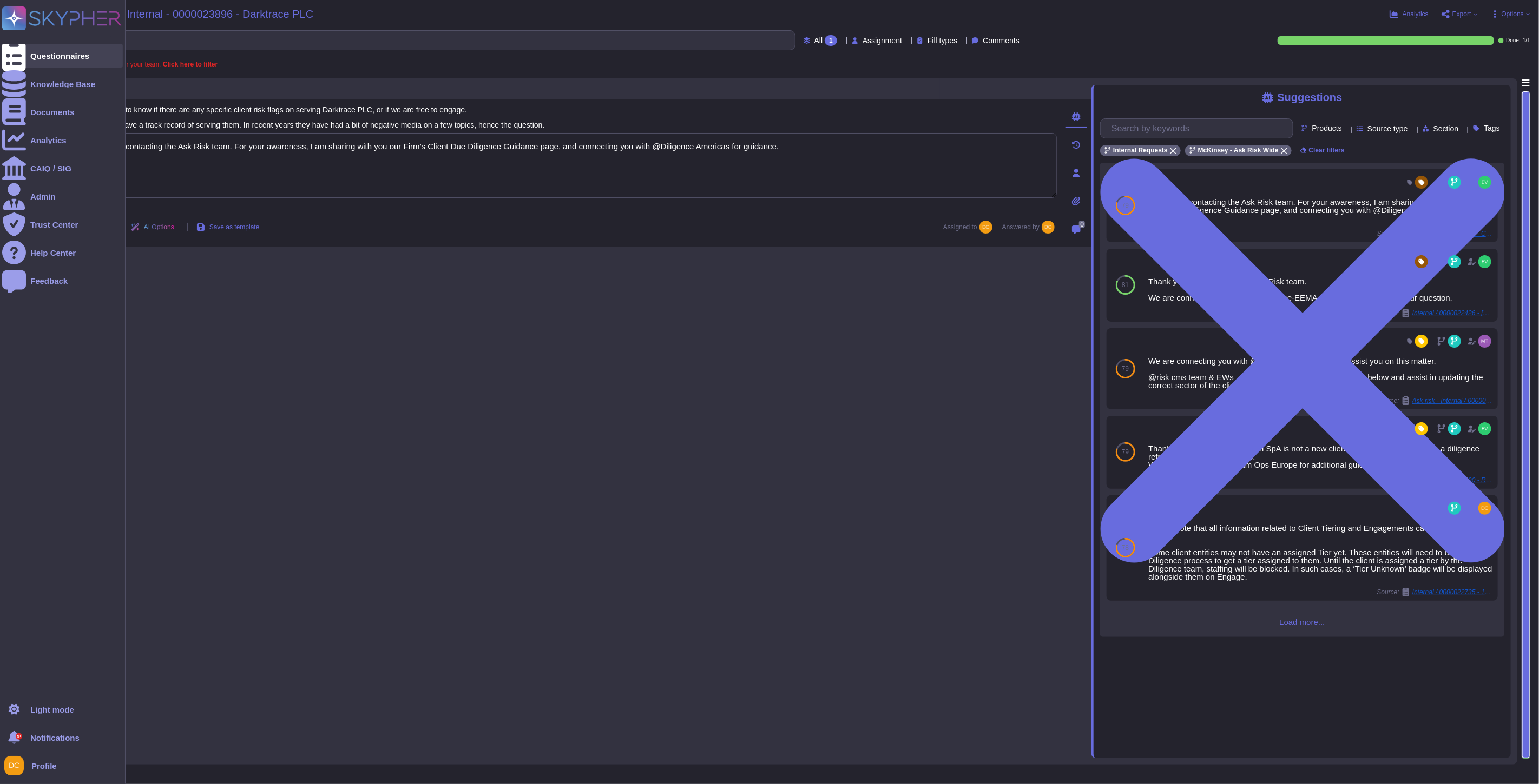
click at [34, 50] on div "Questionnaires" at bounding box center [62, 56] width 121 height 24
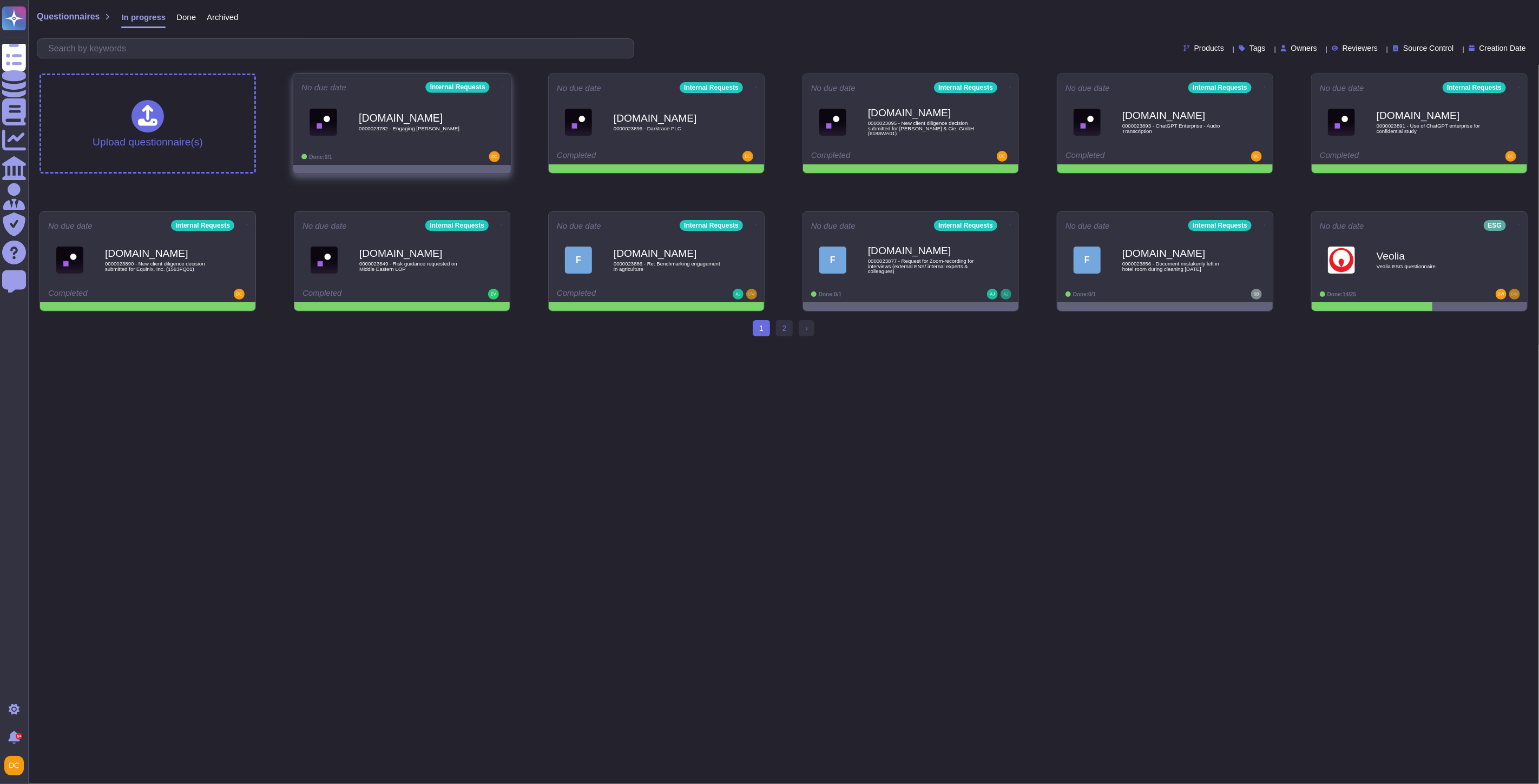
click at [372, 136] on div "Force.com 0000023782 - Engaging Tanya O'Callaghan" at bounding box center [413, 122] width 109 height 44
